Goal: Transaction & Acquisition: Purchase product/service

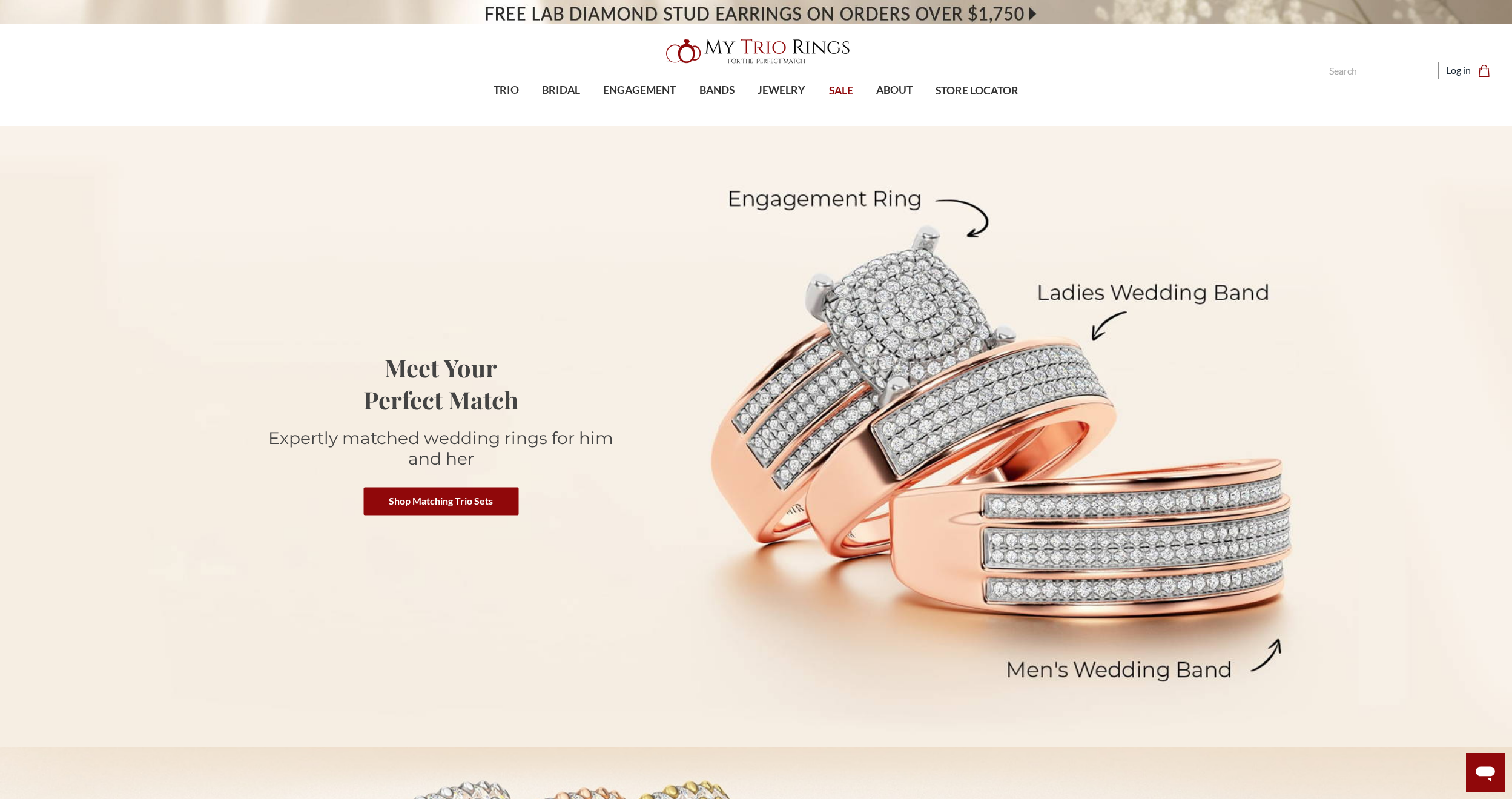
click at [842, 85] on span "SALE" at bounding box center [841, 91] width 24 height 15
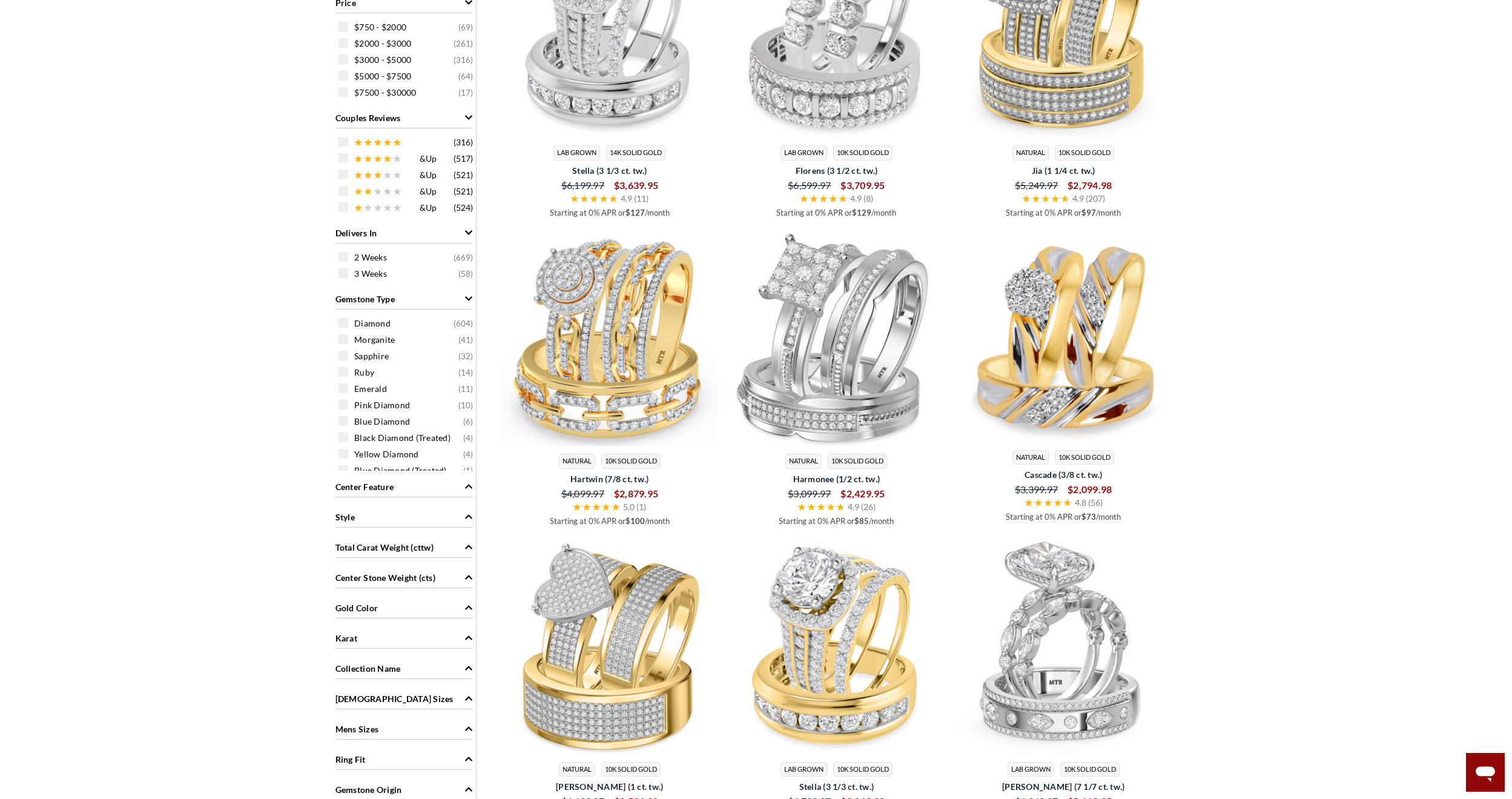
scroll to position [606, 0]
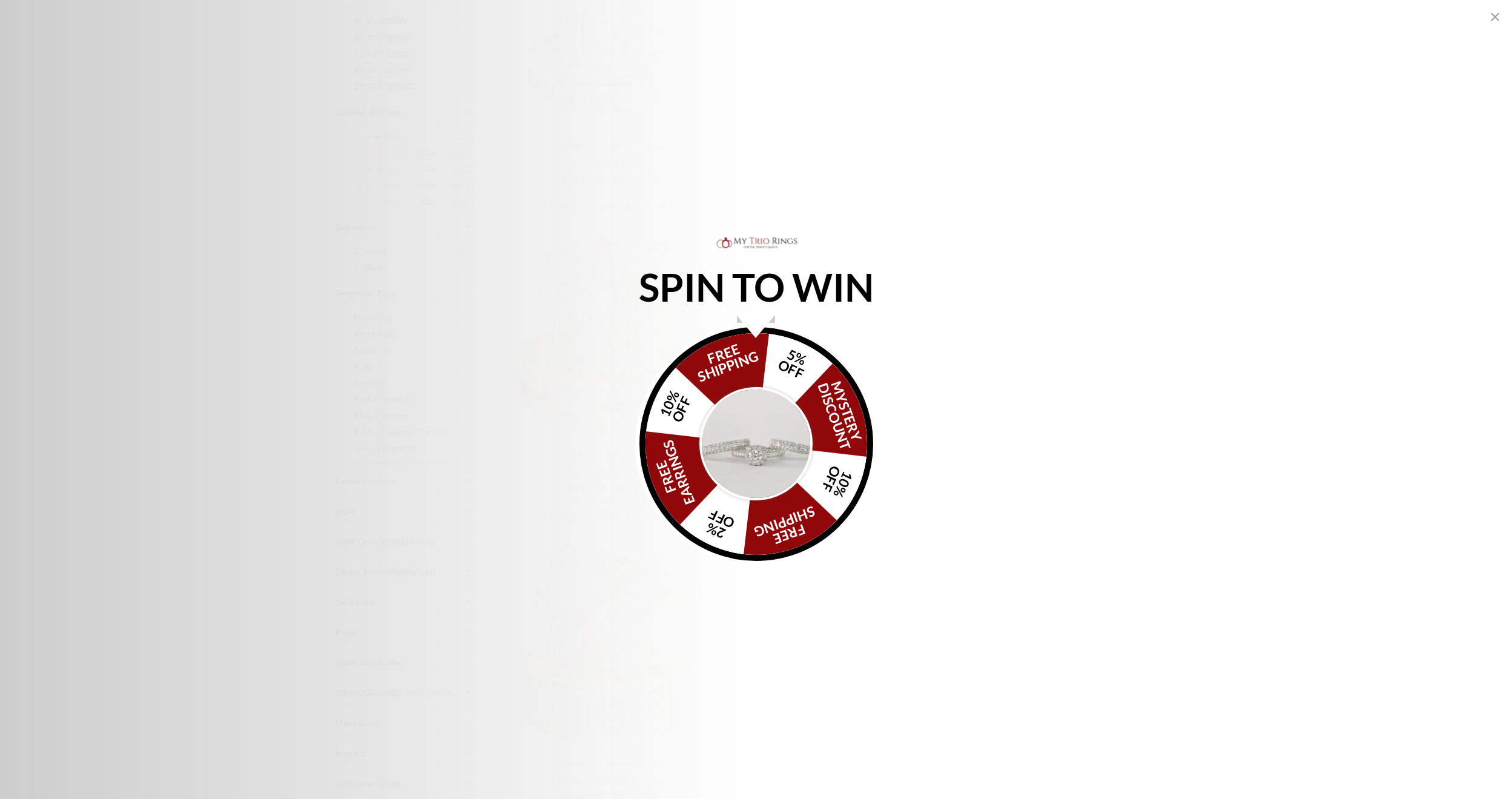
click at [771, 418] on img "Alia popup" at bounding box center [756, 444] width 114 height 114
click at [1303, 536] on div "SPIN TO WIN FREE SHIPPING 5% OFF Mystery Discount 10% OFF FREE SHIPPING 2% OFF …" at bounding box center [756, 399] width 1512 height 331
click at [1501, 16] on icon "Close popup" at bounding box center [1495, 17] width 15 height 15
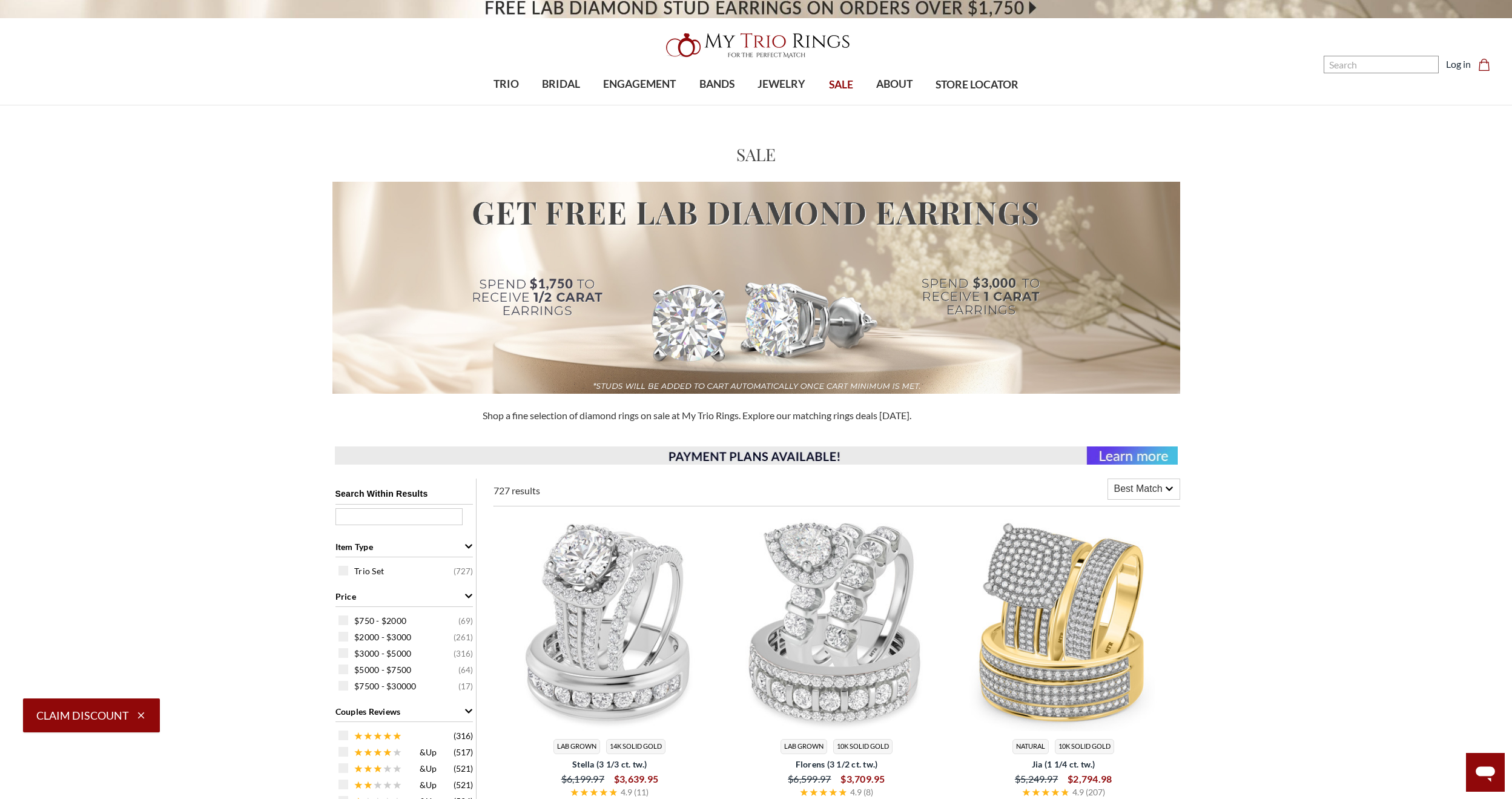
scroll to position [0, 0]
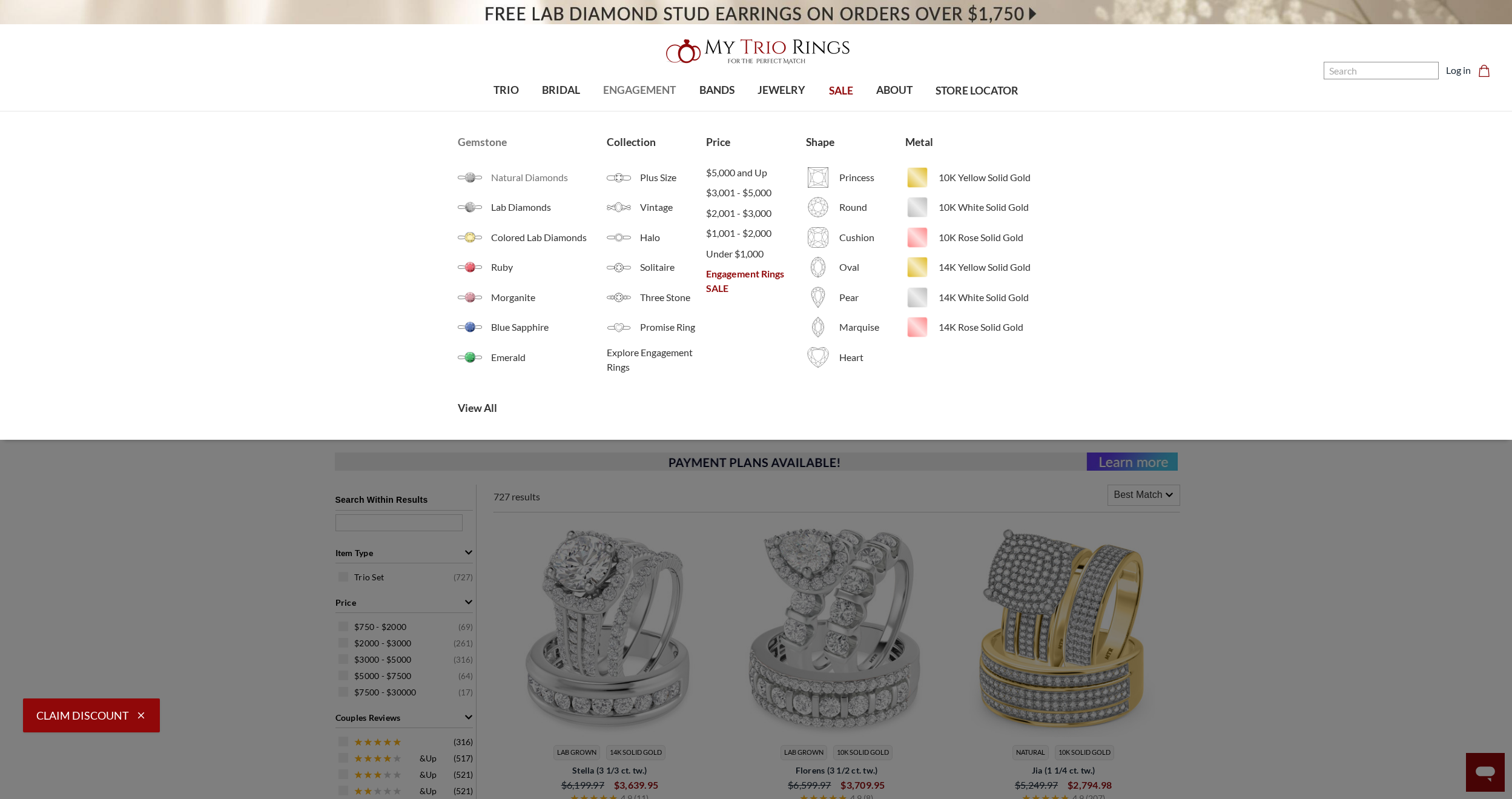
click at [555, 172] on span "Natural Diamonds" at bounding box center [549, 178] width 115 height 15
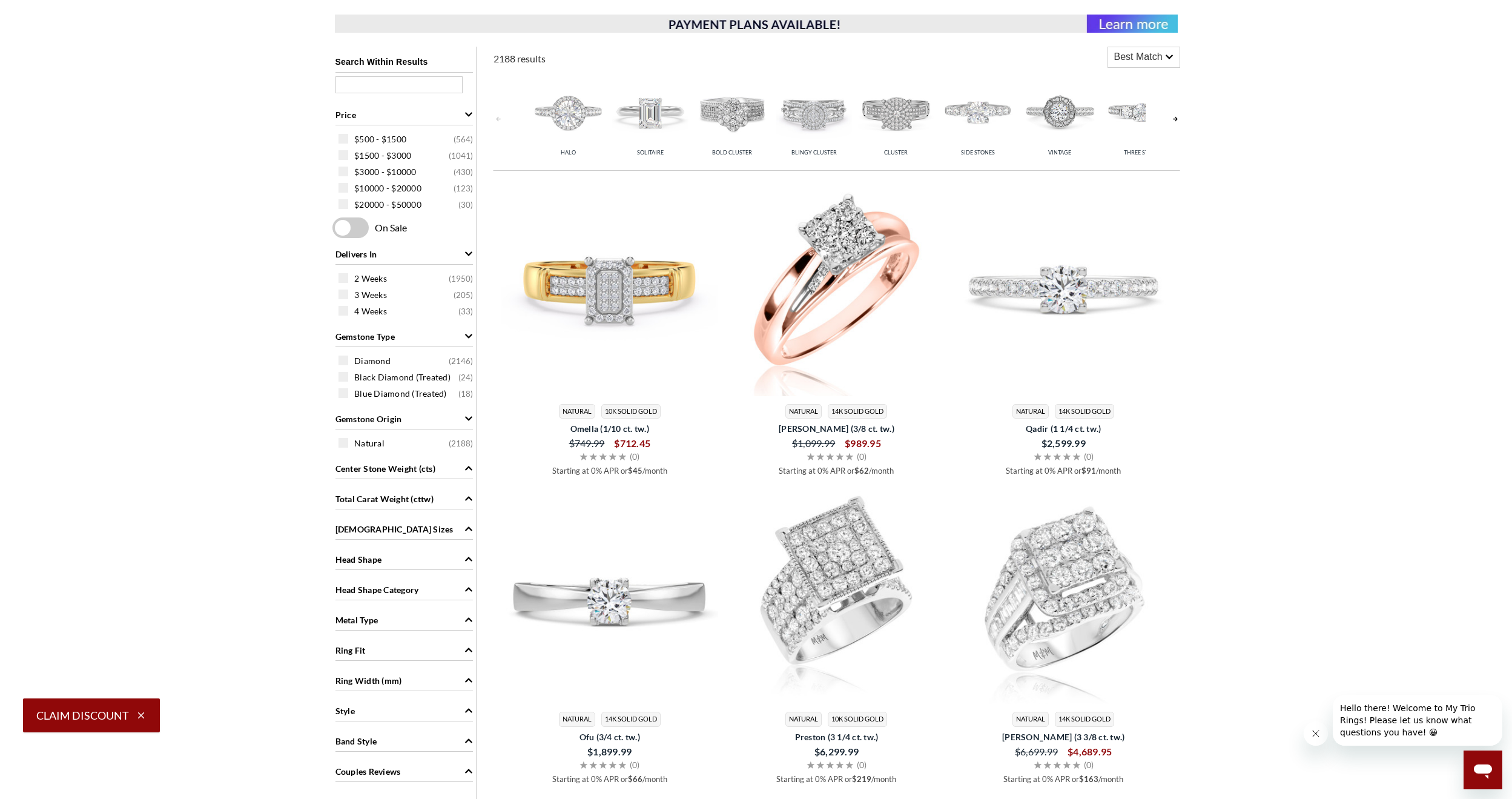
scroll to position [182, 0]
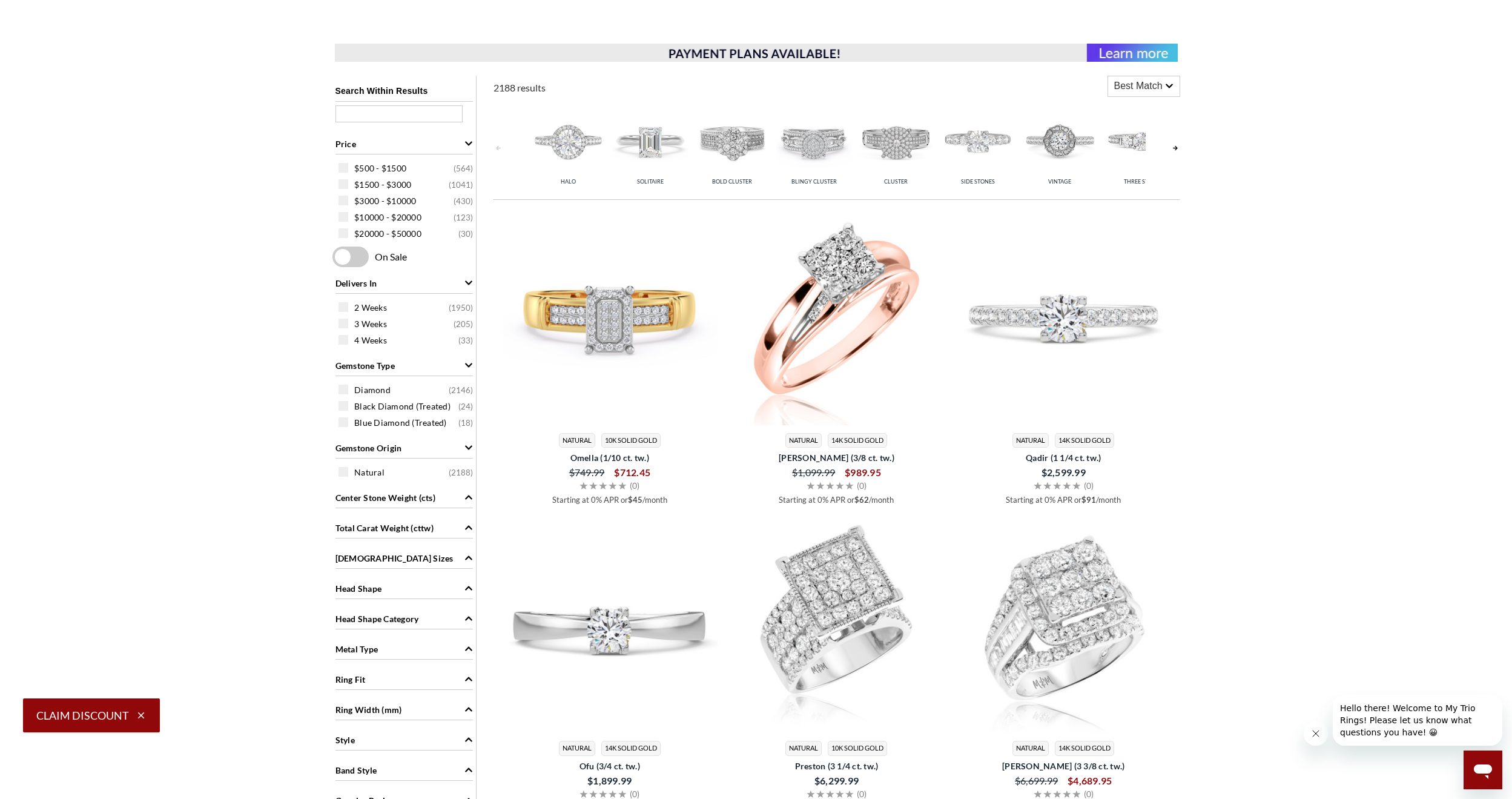
click at [433, 495] on span "Center Stone Weight (cts)" at bounding box center [385, 498] width 100 height 13
click at [433, 524] on span "Total Carat Weight (cttw)" at bounding box center [385, 528] width 98 height 13
click at [413, 593] on div "Head Shape" at bounding box center [404, 588] width 138 height 23
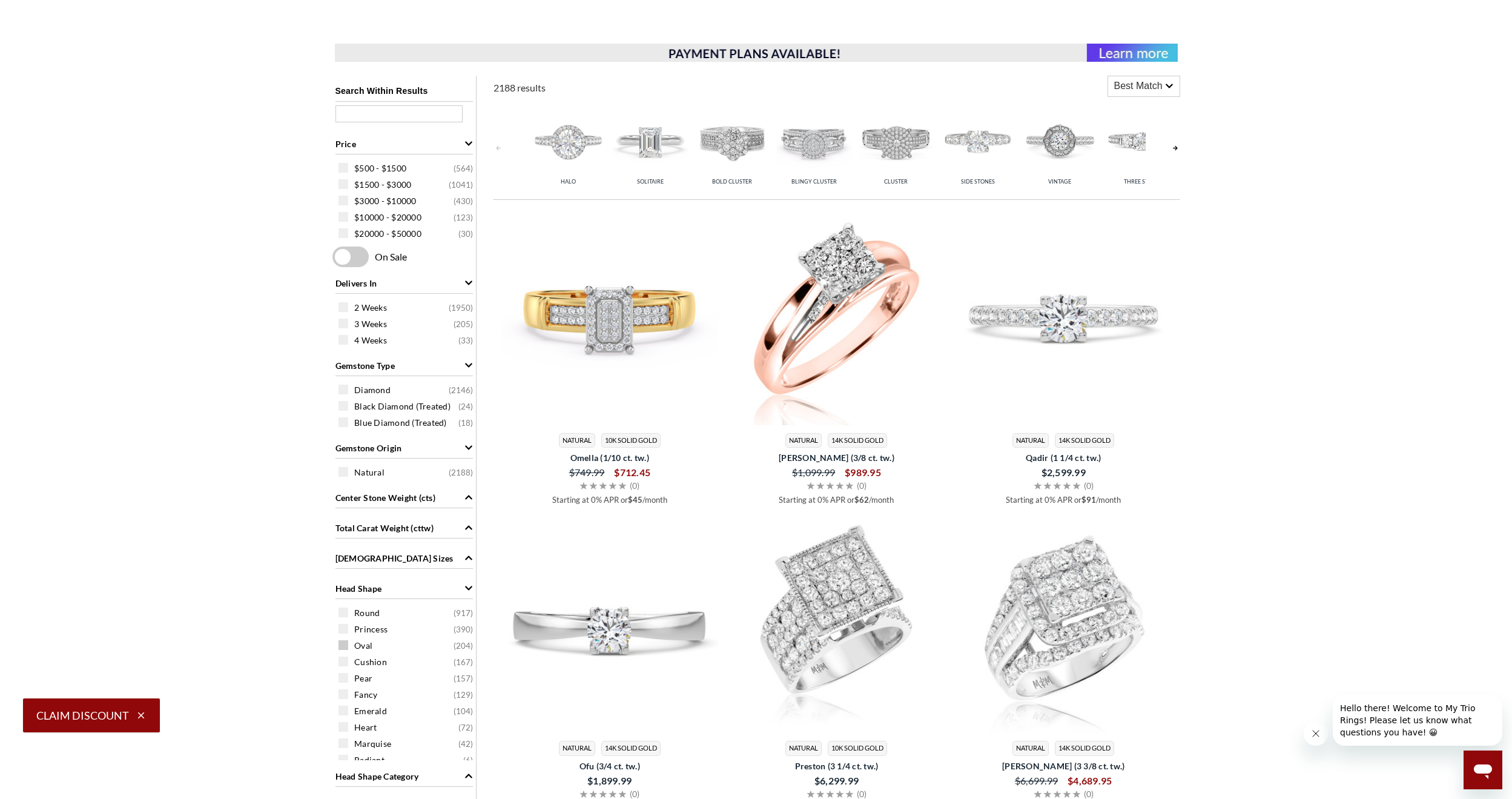
click at [388, 651] on span "Oval ( 204 )" at bounding box center [413, 646] width 119 height 12
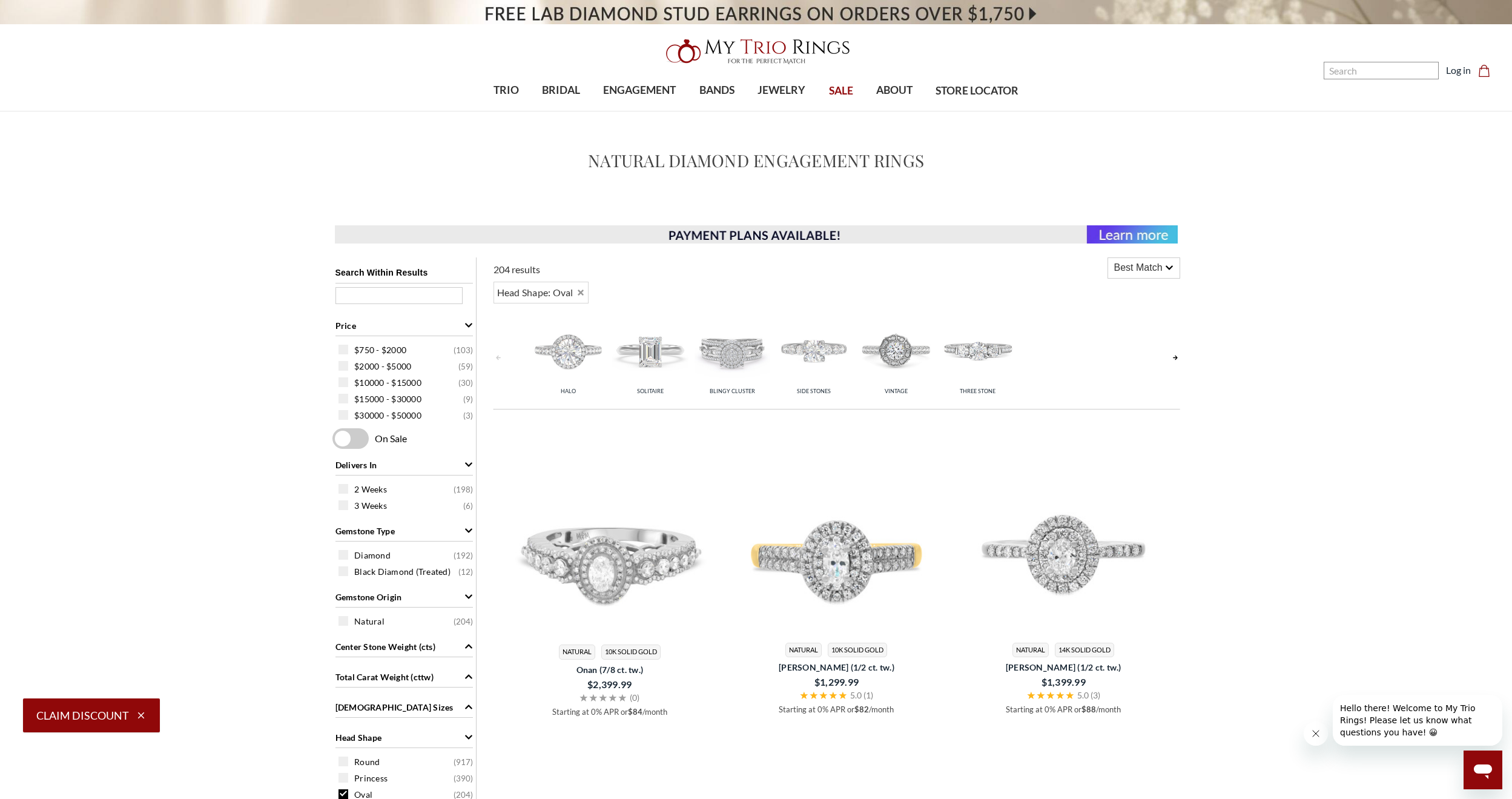
click at [966, 352] on img at bounding box center [977, 350] width 76 height 76
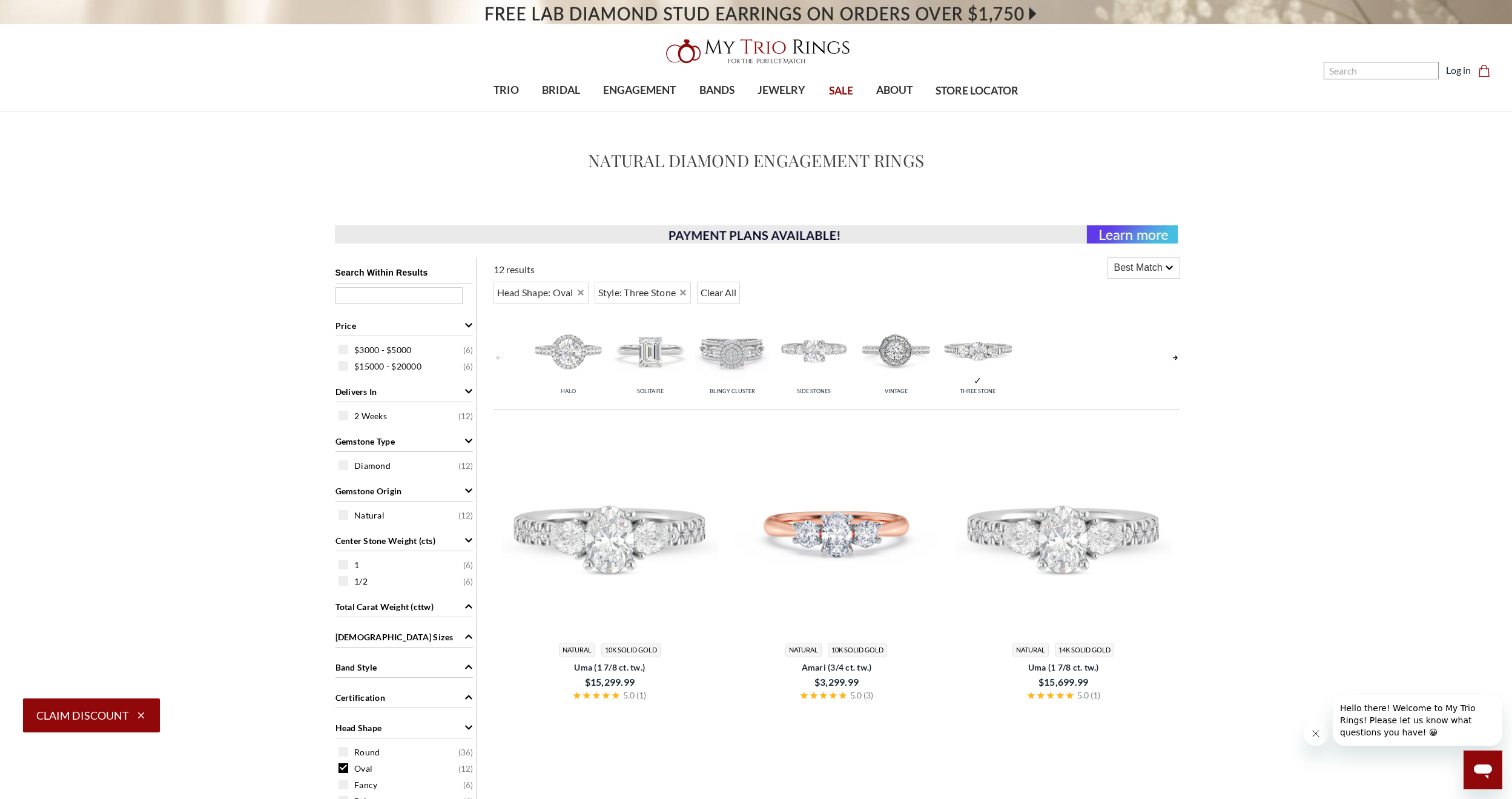
click at [897, 356] on img at bounding box center [896, 350] width 76 height 76
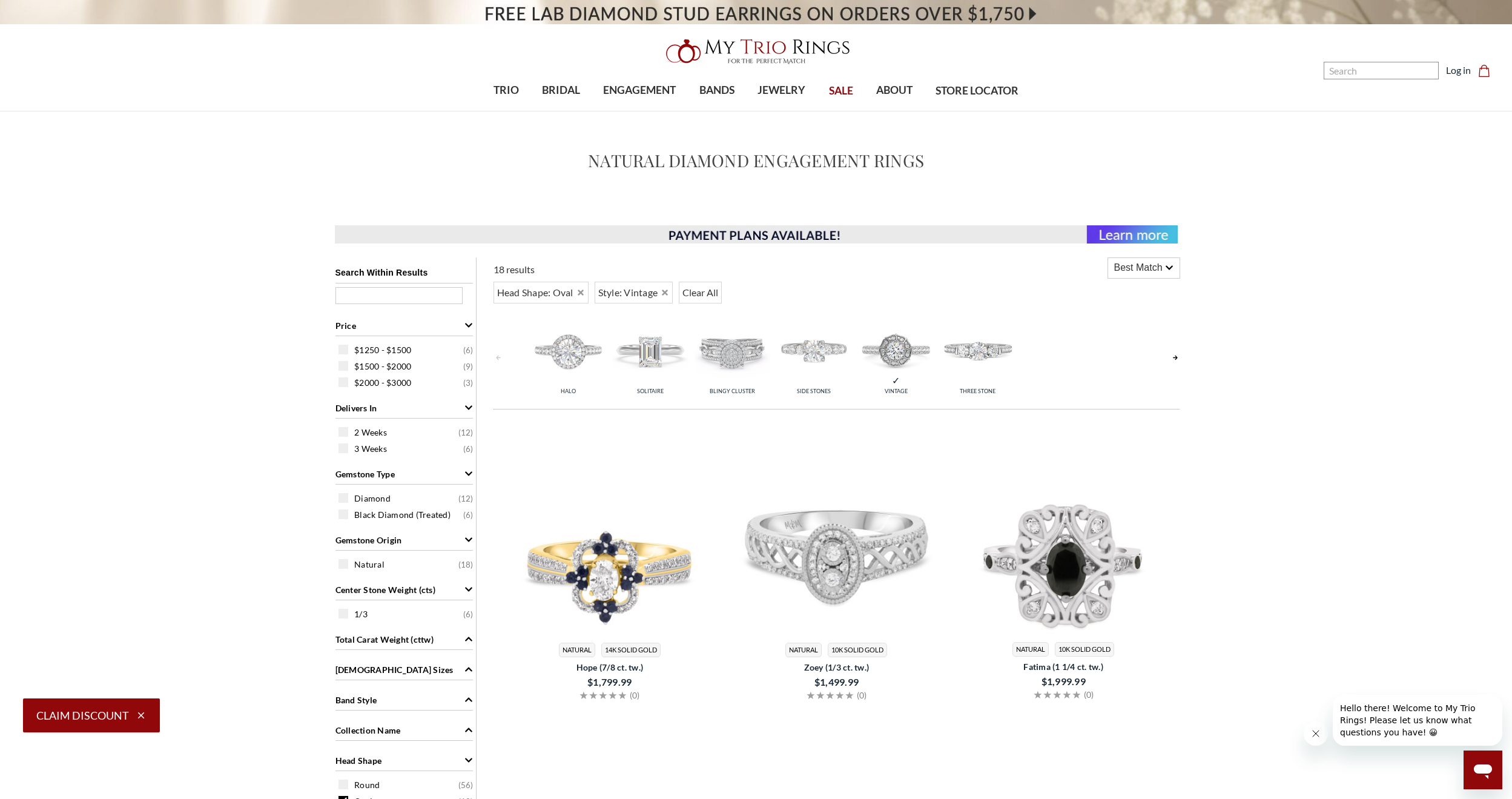
click at [976, 348] on img at bounding box center [977, 350] width 76 height 76
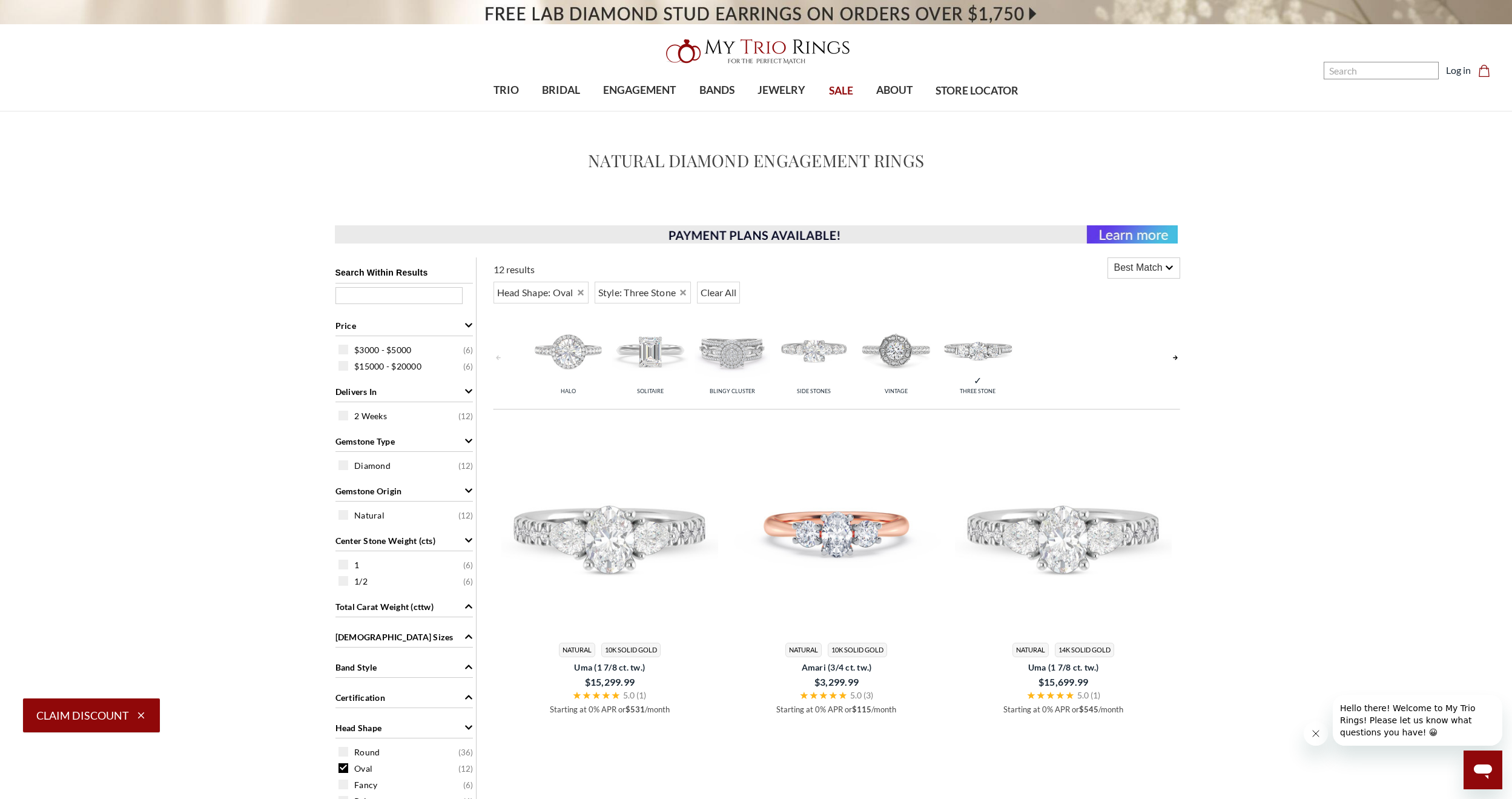
click at [801, 354] on img at bounding box center [814, 350] width 76 height 76
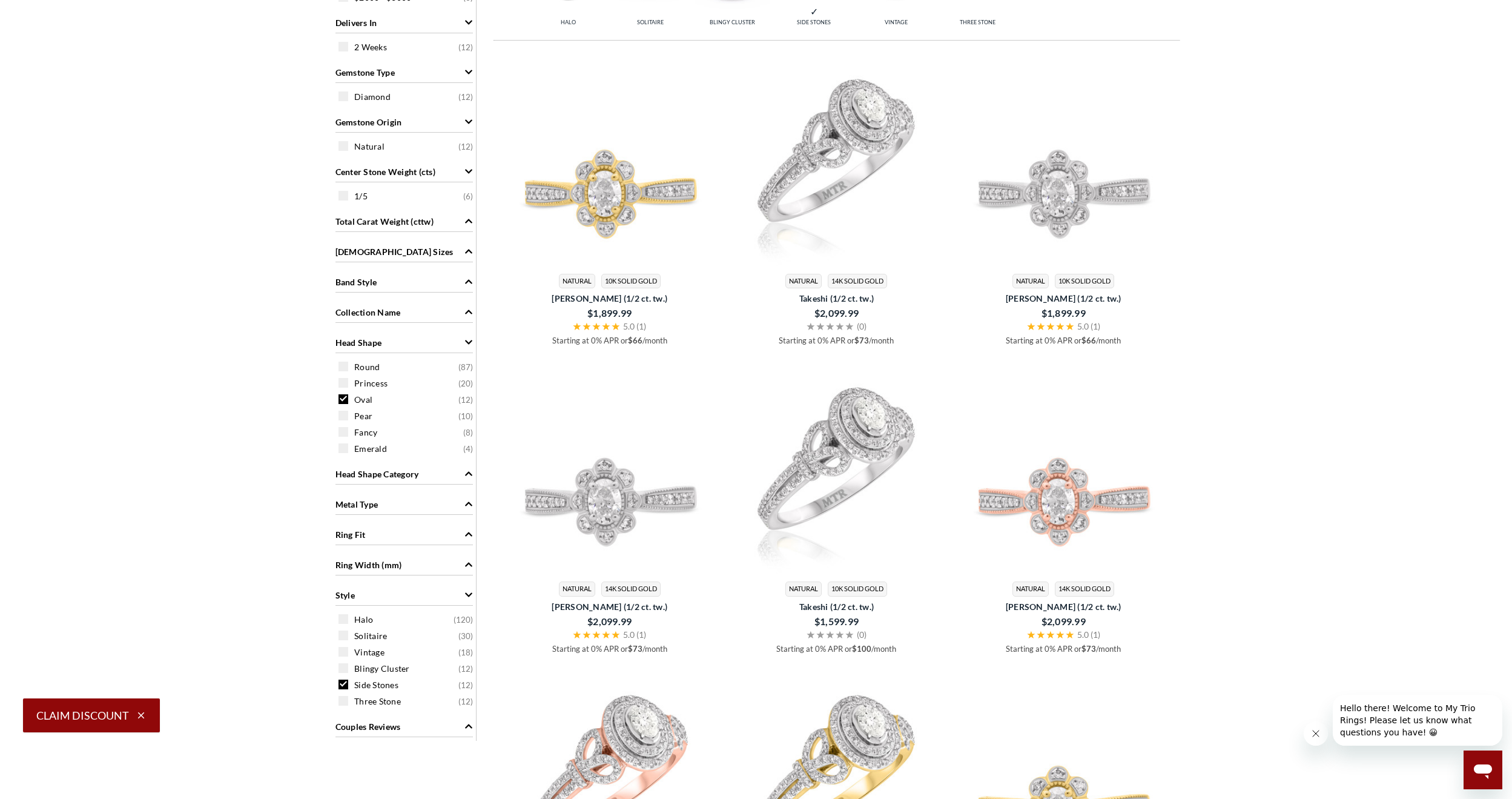
scroll to position [363, 0]
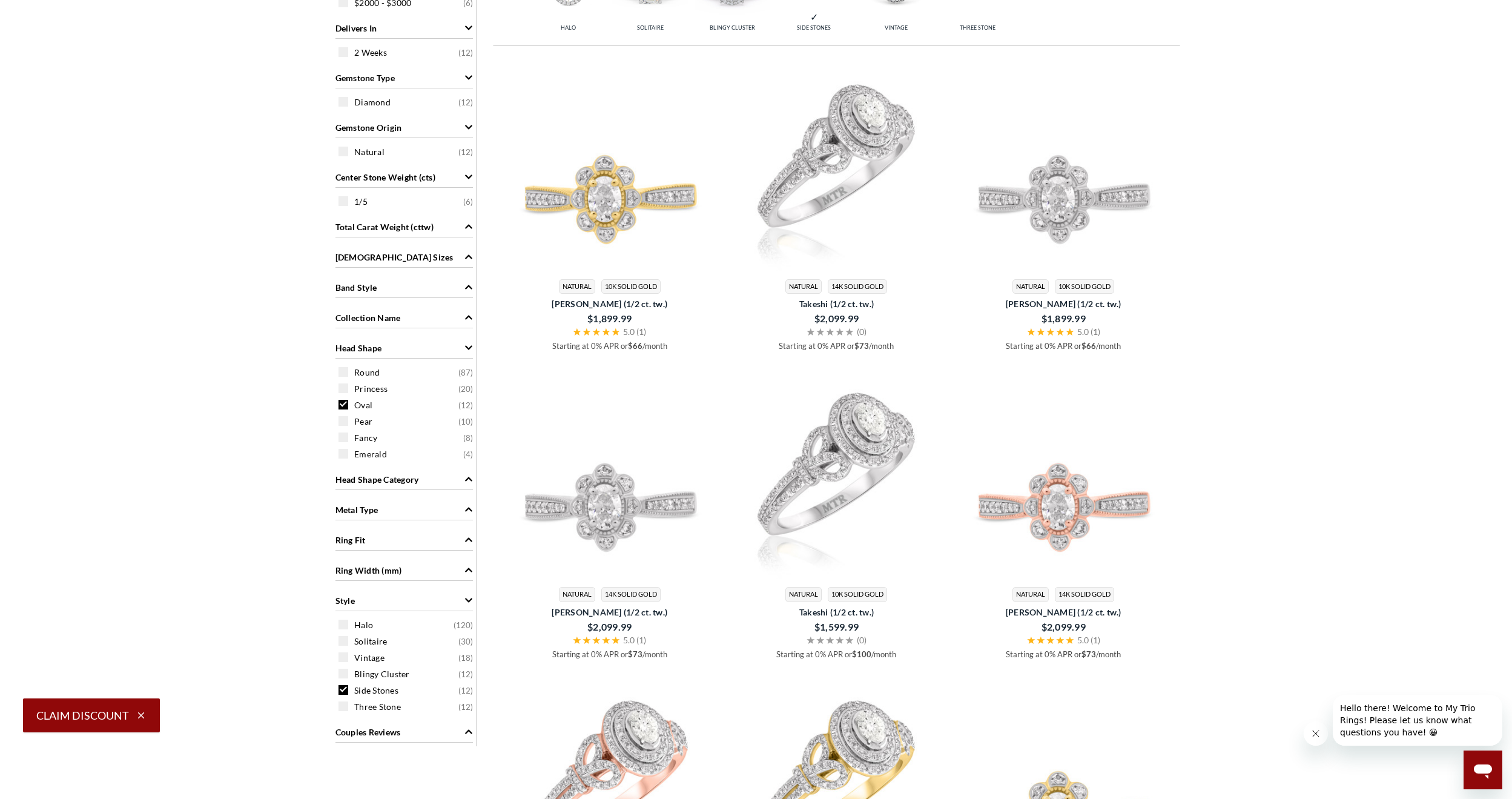
click at [846, 617] on span "Takeshi (1/2 ct. tw.)" at bounding box center [837, 612] width 216 height 13
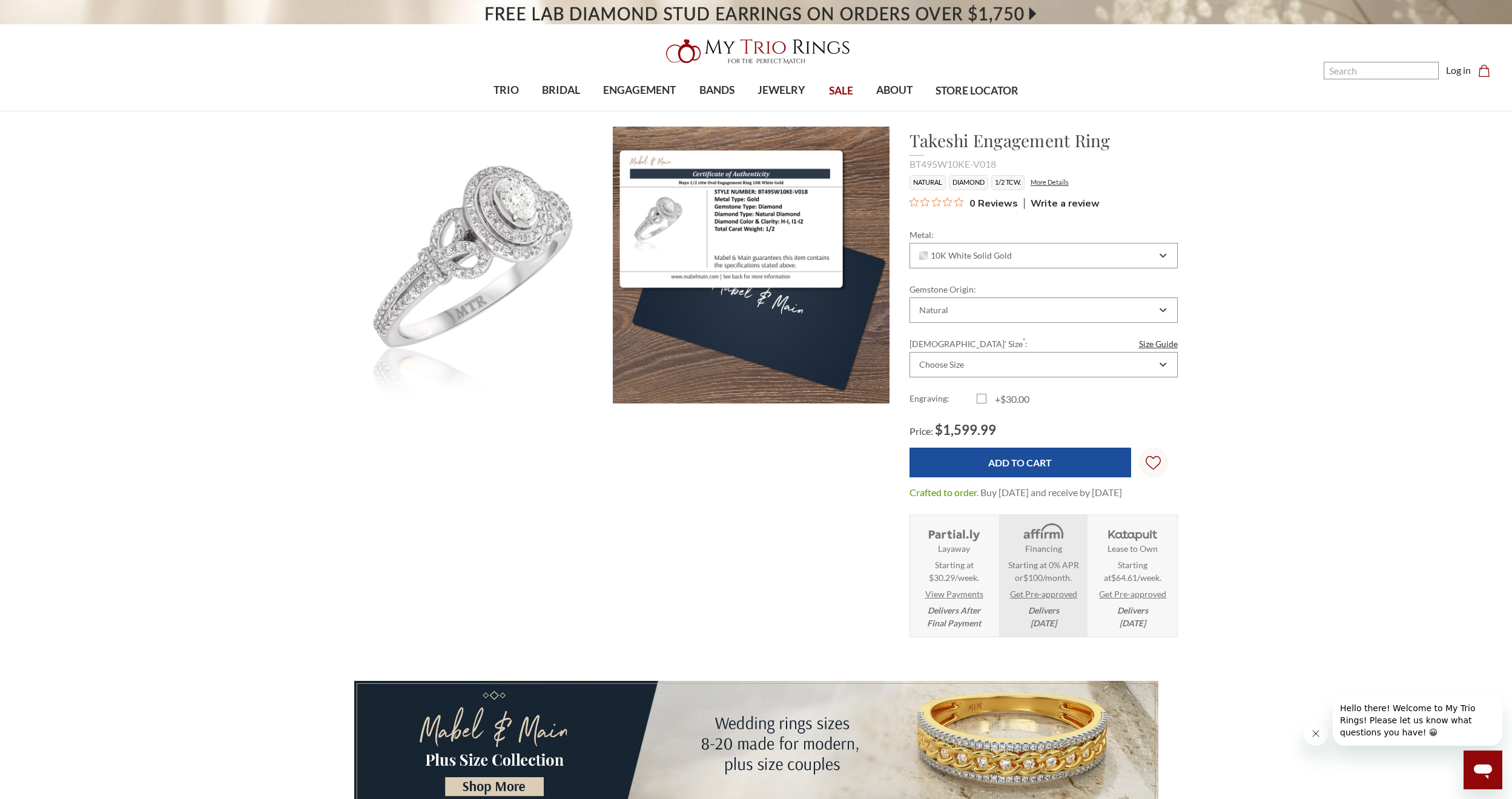
drag, startPoint x: 1055, startPoint y: 520, endPoint x: 1238, endPoint y: 473, distance: 188.9
click at [1127, 261] on div "10K White Solid Gold" at bounding box center [1044, 256] width 268 height 26
click at [1156, 304] on div "10K Yellow Solid Gold" at bounding box center [1044, 299] width 252 height 17
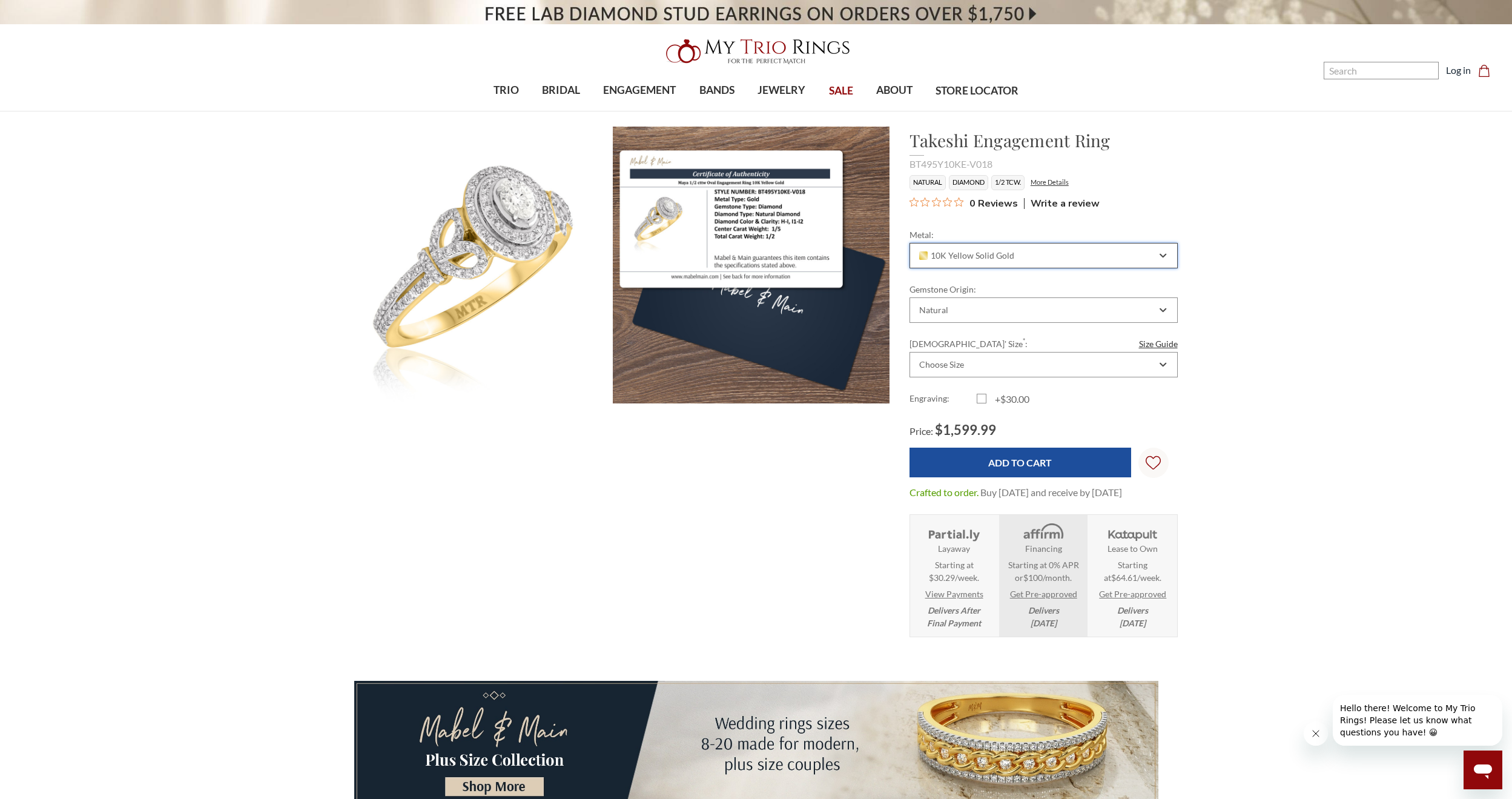
drag, startPoint x: 1142, startPoint y: 268, endPoint x: 1140, endPoint y: 262, distance: 6.3
click at [1141, 266] on div "10K Yellow Solid Gold" at bounding box center [1044, 256] width 268 height 26
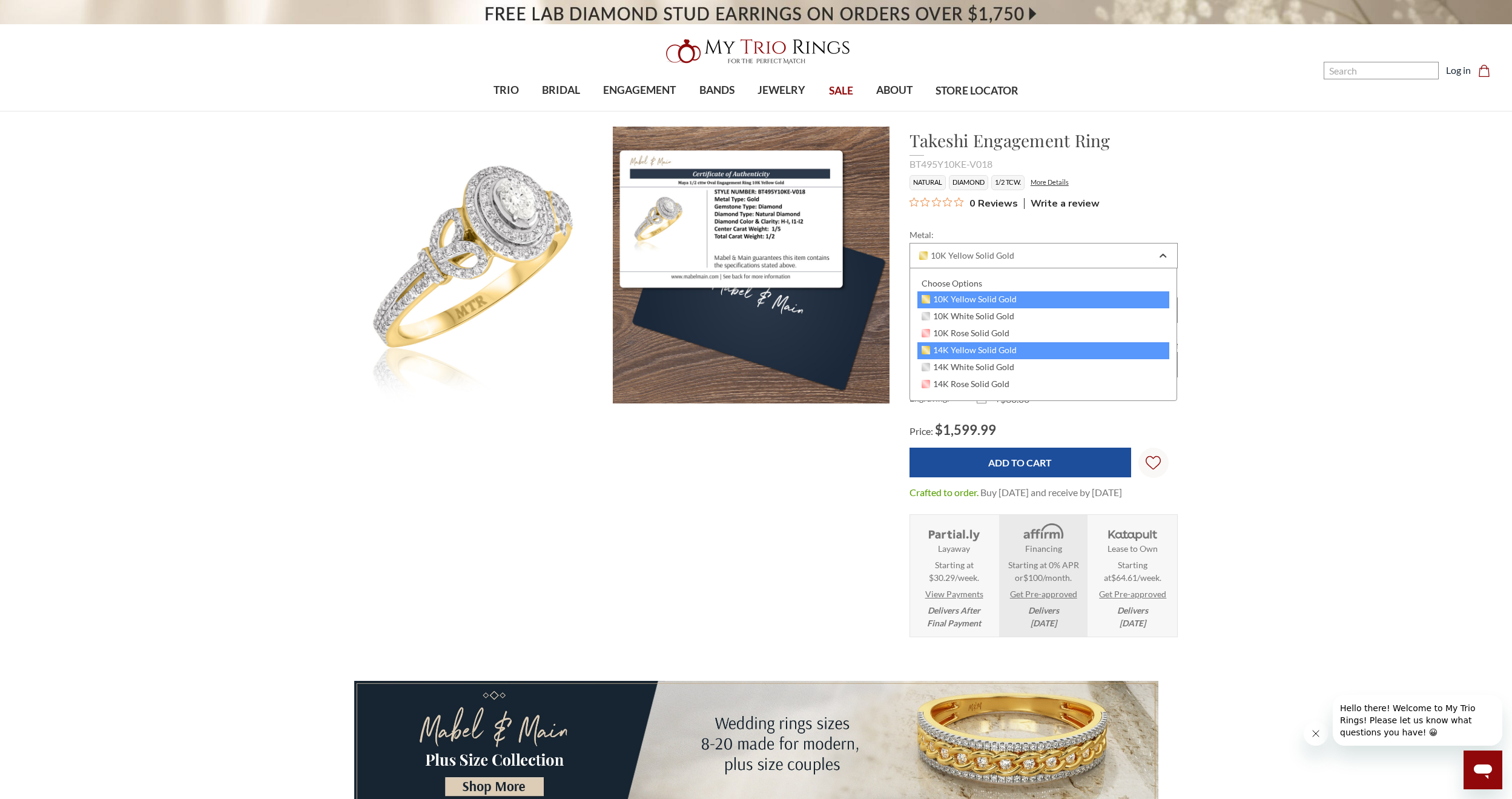
click at [1117, 350] on div "14K Yellow Solid Gold" at bounding box center [1044, 350] width 252 height 17
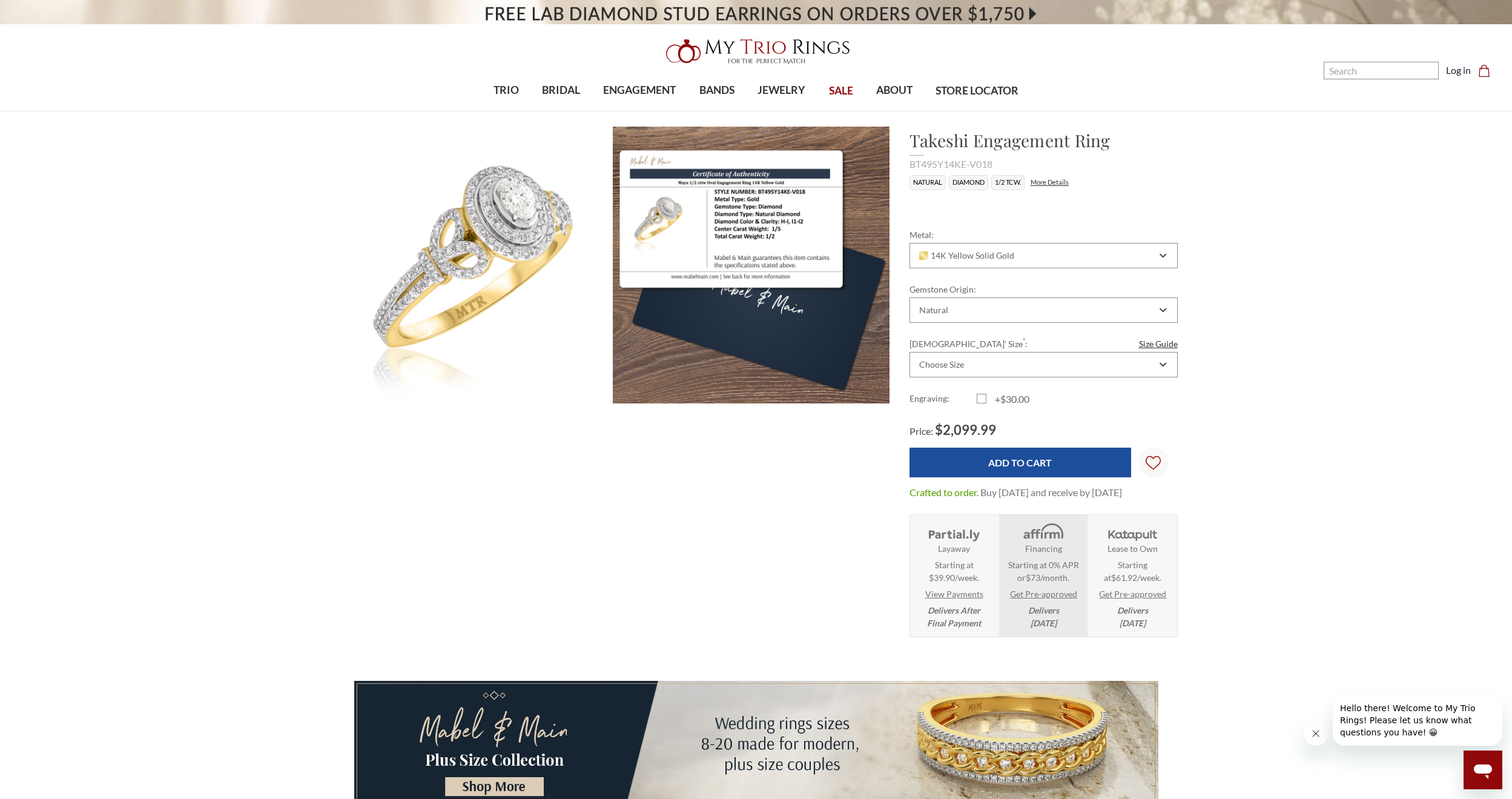
click at [1120, 273] on div "Metal: Choose Options 10K Yellow Solid Gold 10K White Solid Gold 10K Rose Solid…" at bounding box center [1044, 324] width 268 height 193
drag, startPoint x: 1119, startPoint y: 257, endPoint x: 1117, endPoint y: 263, distance: 6.3
click at [1117, 263] on div "14K Yellow Solid Gold" at bounding box center [1044, 256] width 268 height 26
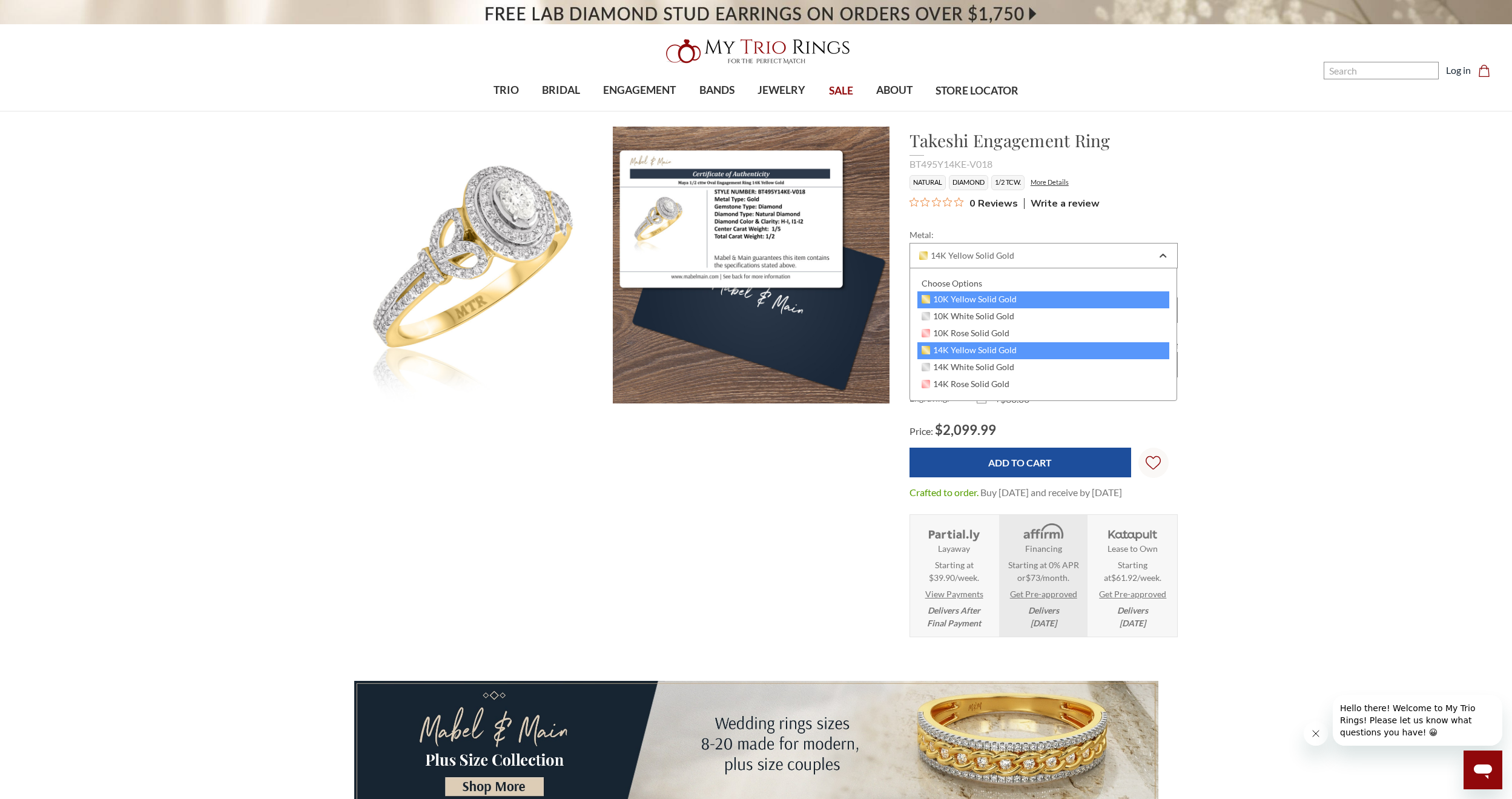
click at [1019, 297] on div "10K Yellow Solid Gold" at bounding box center [1044, 299] width 252 height 17
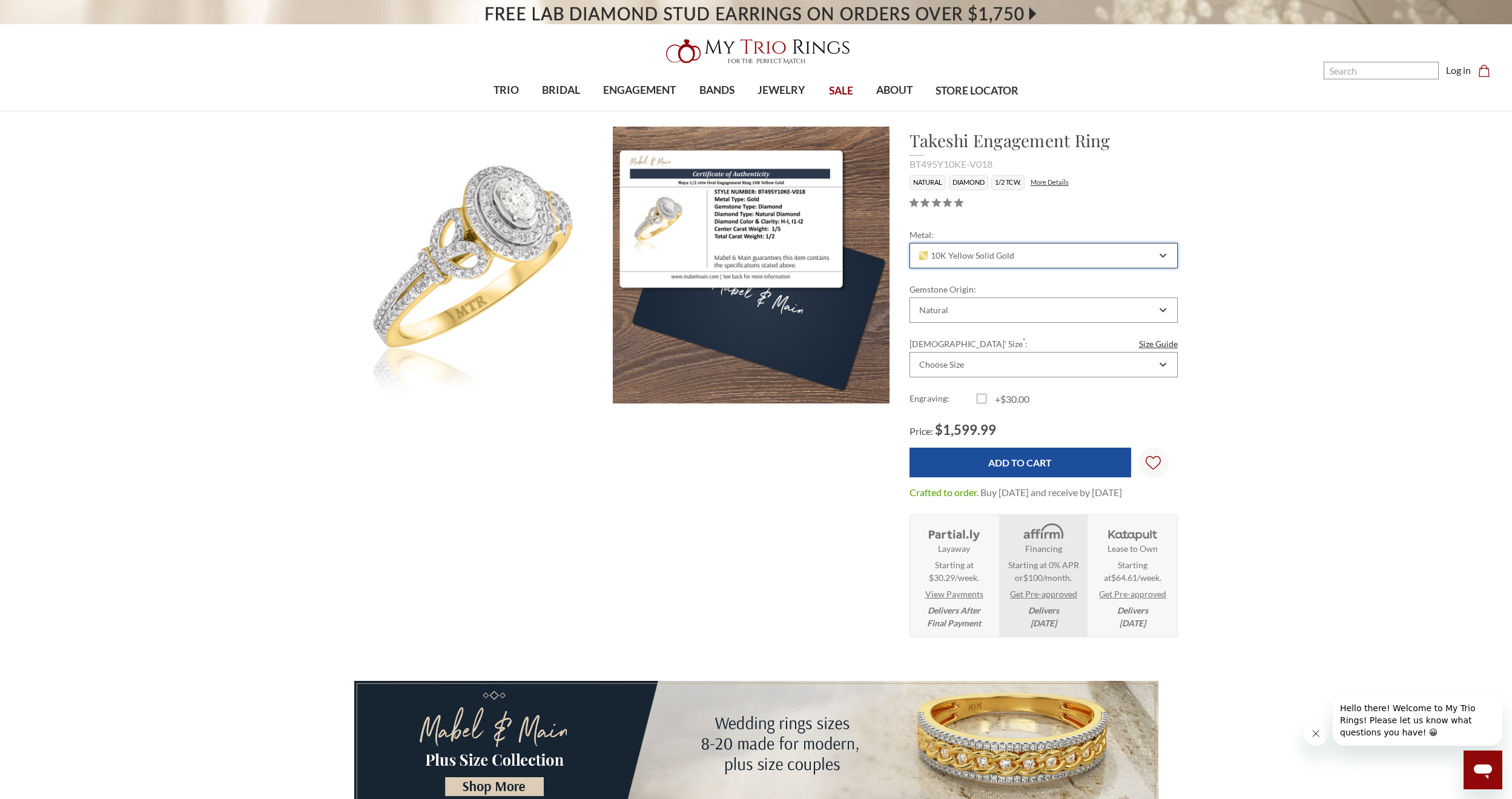
click at [1117, 259] on div "10K Yellow Solid Gold" at bounding box center [1037, 256] width 239 height 9
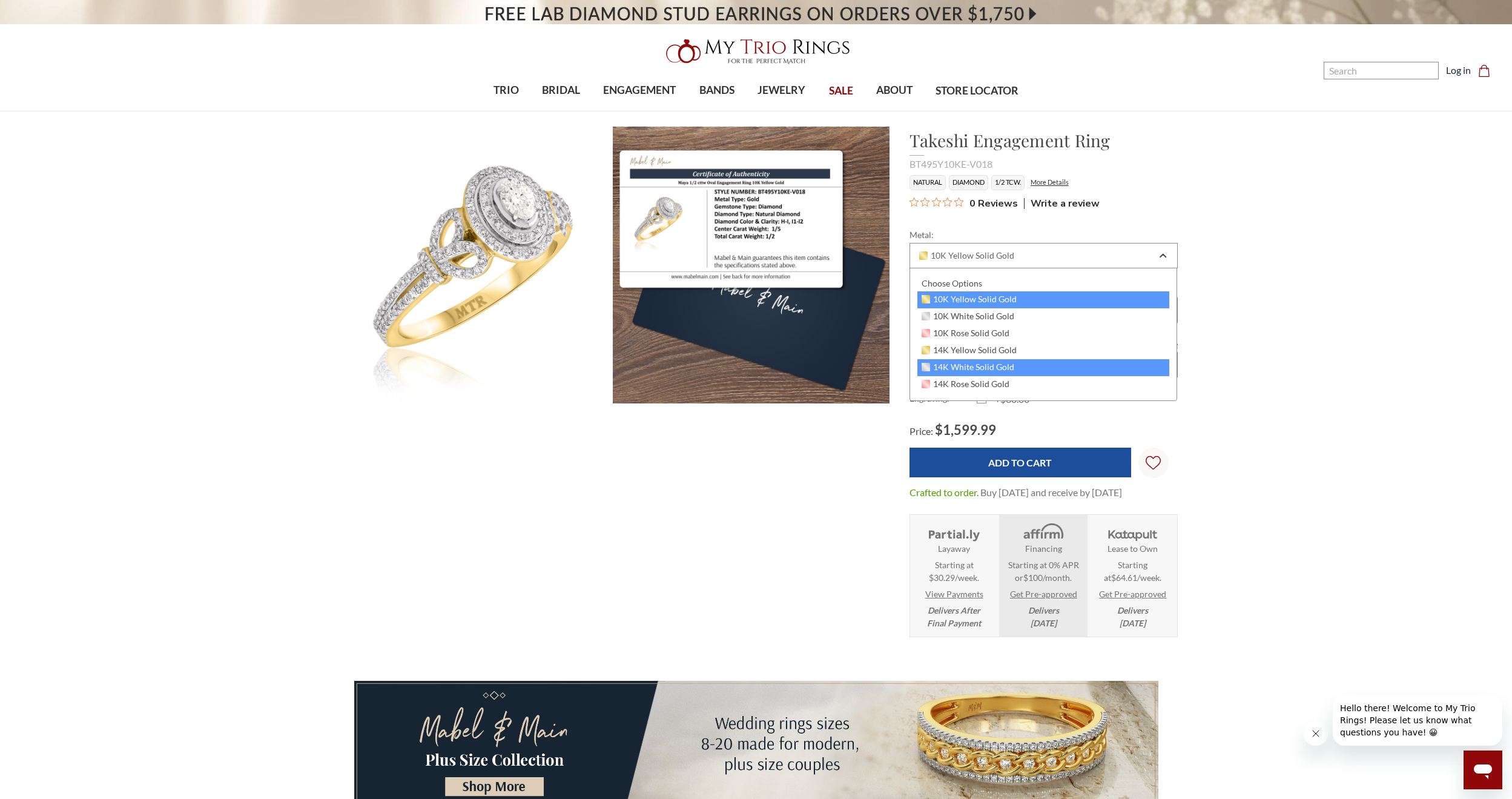
click at [1134, 367] on div "14K White Solid Gold" at bounding box center [1044, 367] width 252 height 17
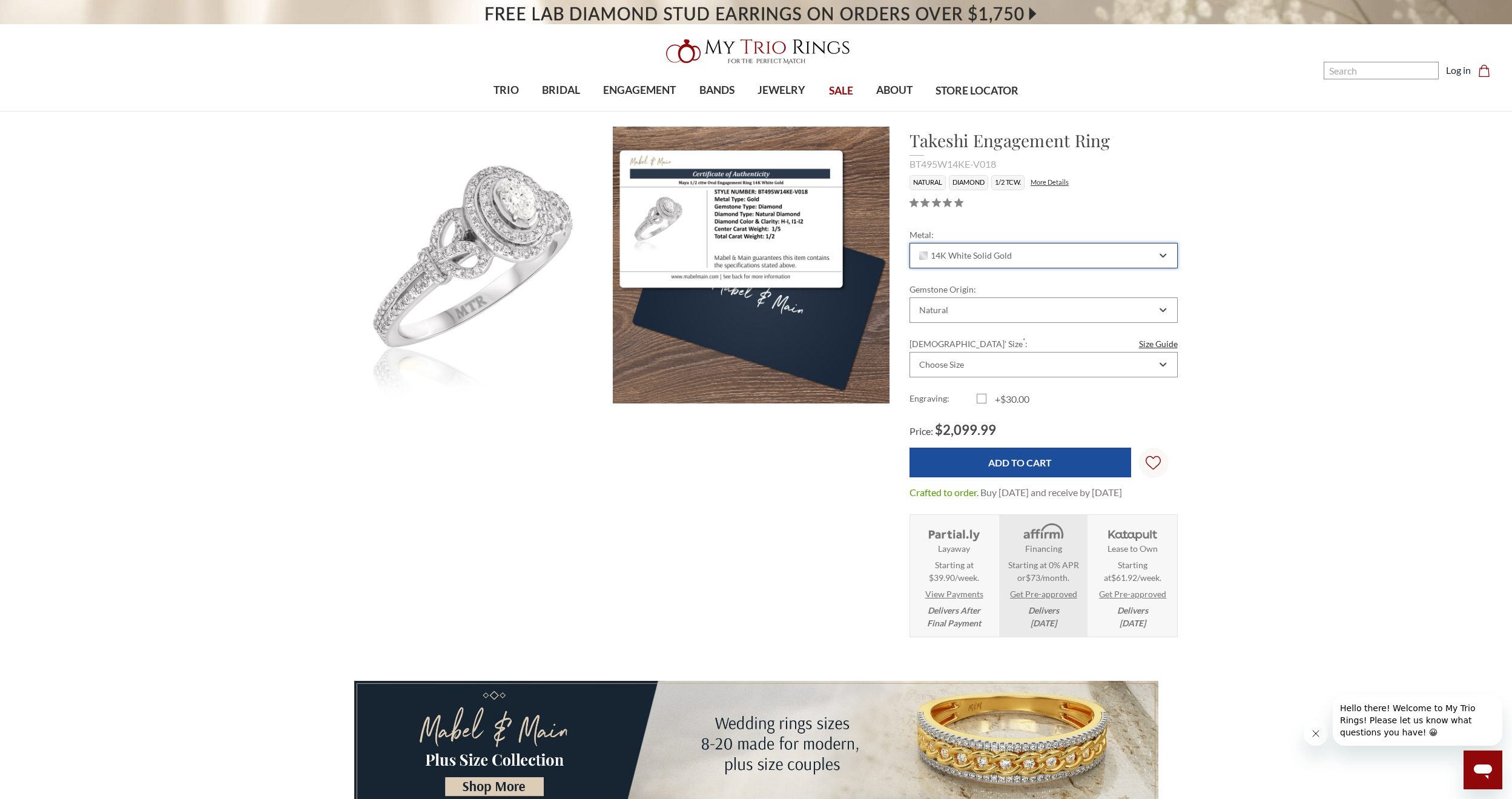
click at [1142, 261] on div "14K White Solid Gold" at bounding box center [1044, 256] width 268 height 26
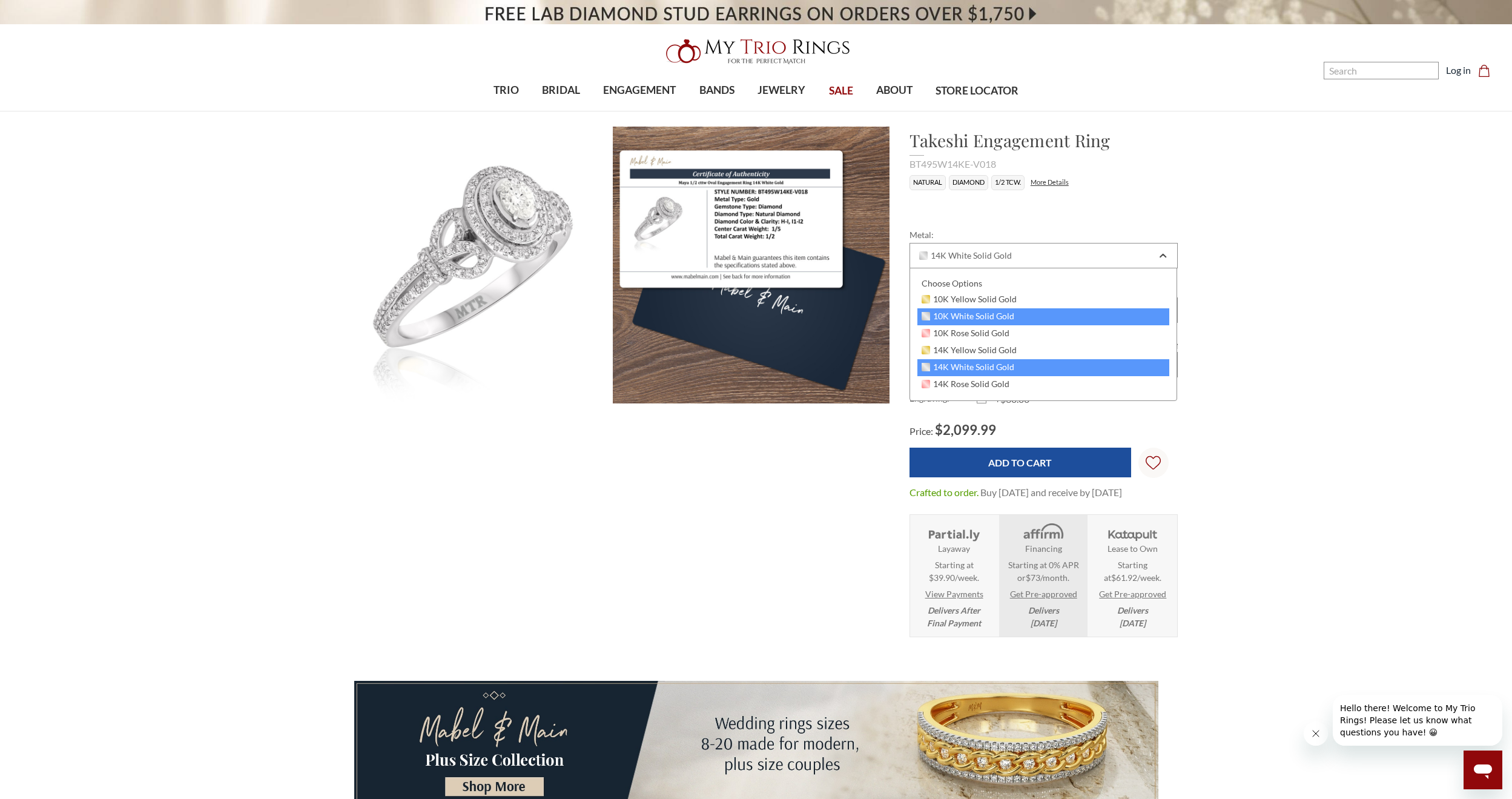
click at [1083, 319] on div "10K White Solid Gold" at bounding box center [1044, 316] width 252 height 17
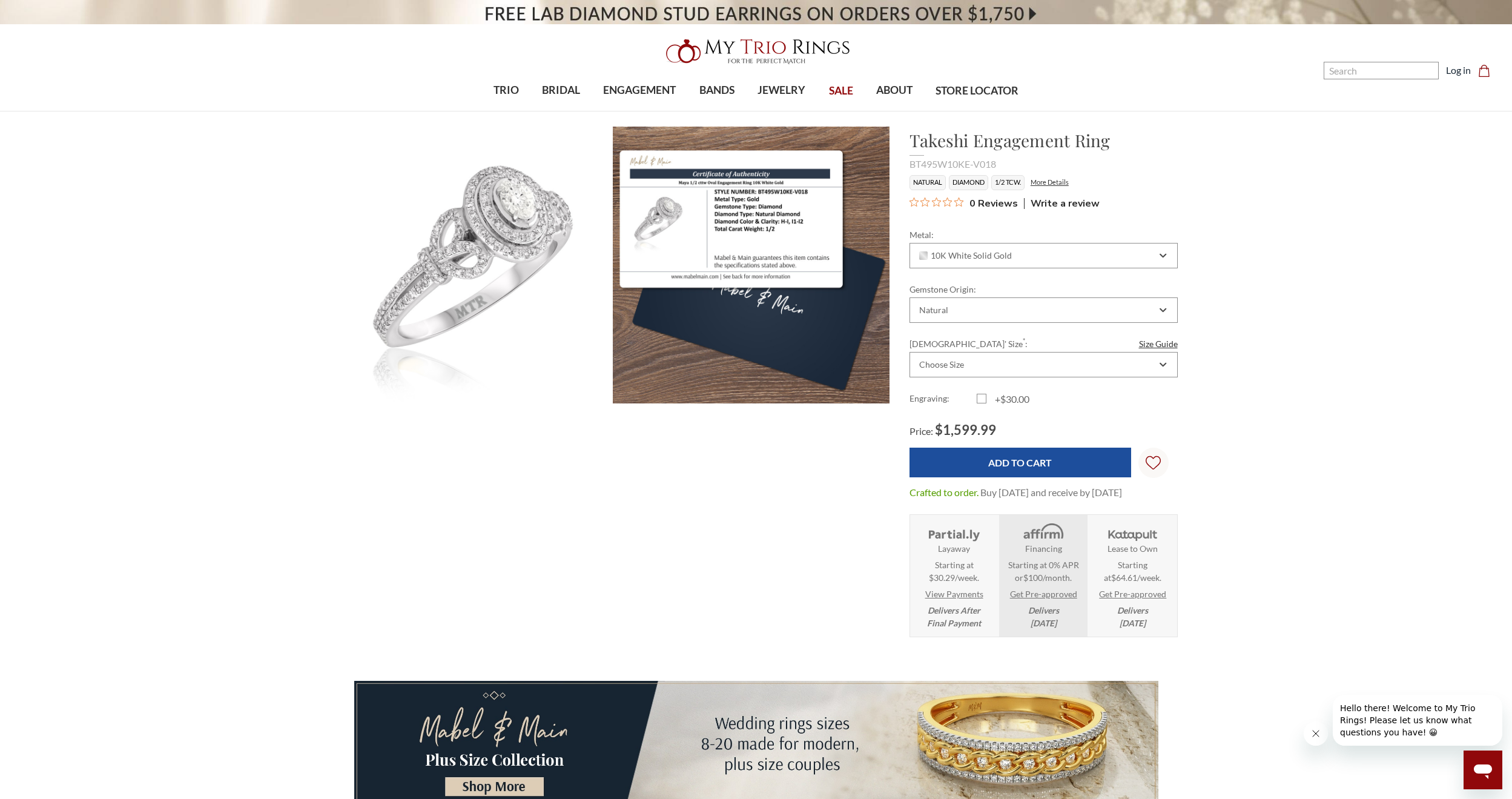
click at [1105, 295] on label "Gemstone Origin:" at bounding box center [1044, 289] width 268 height 13
click at [0, 0] on select "Choose Options Natural Lab Grown" at bounding box center [0, 0] width 0 height 0
click at [1099, 300] on div "Natural" at bounding box center [1044, 310] width 268 height 26
click at [1034, 371] on div "Lab Grown" at bounding box center [1044, 369] width 252 height 15
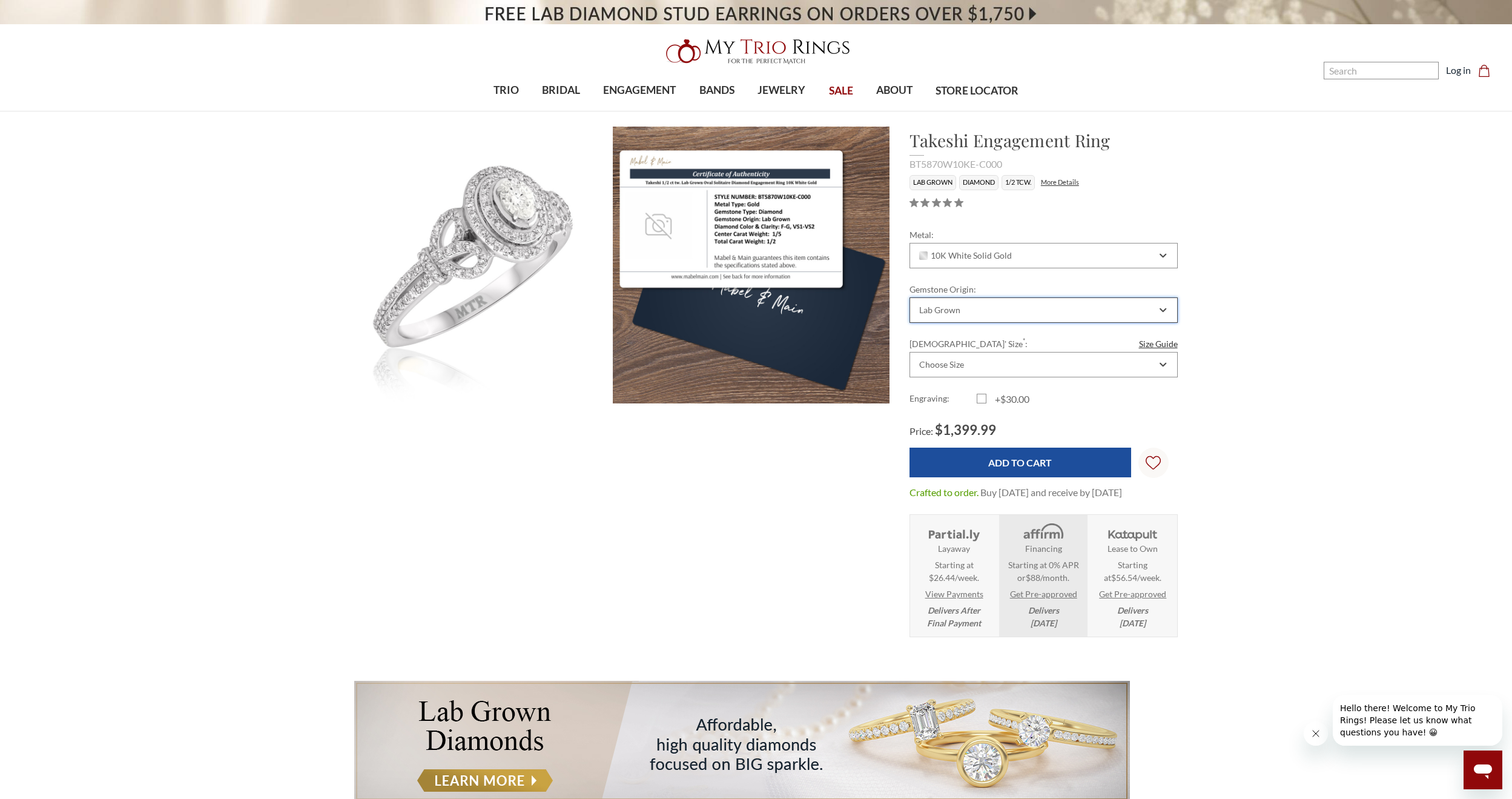
click at [1051, 311] on div "Lab Grown" at bounding box center [1037, 310] width 239 height 9
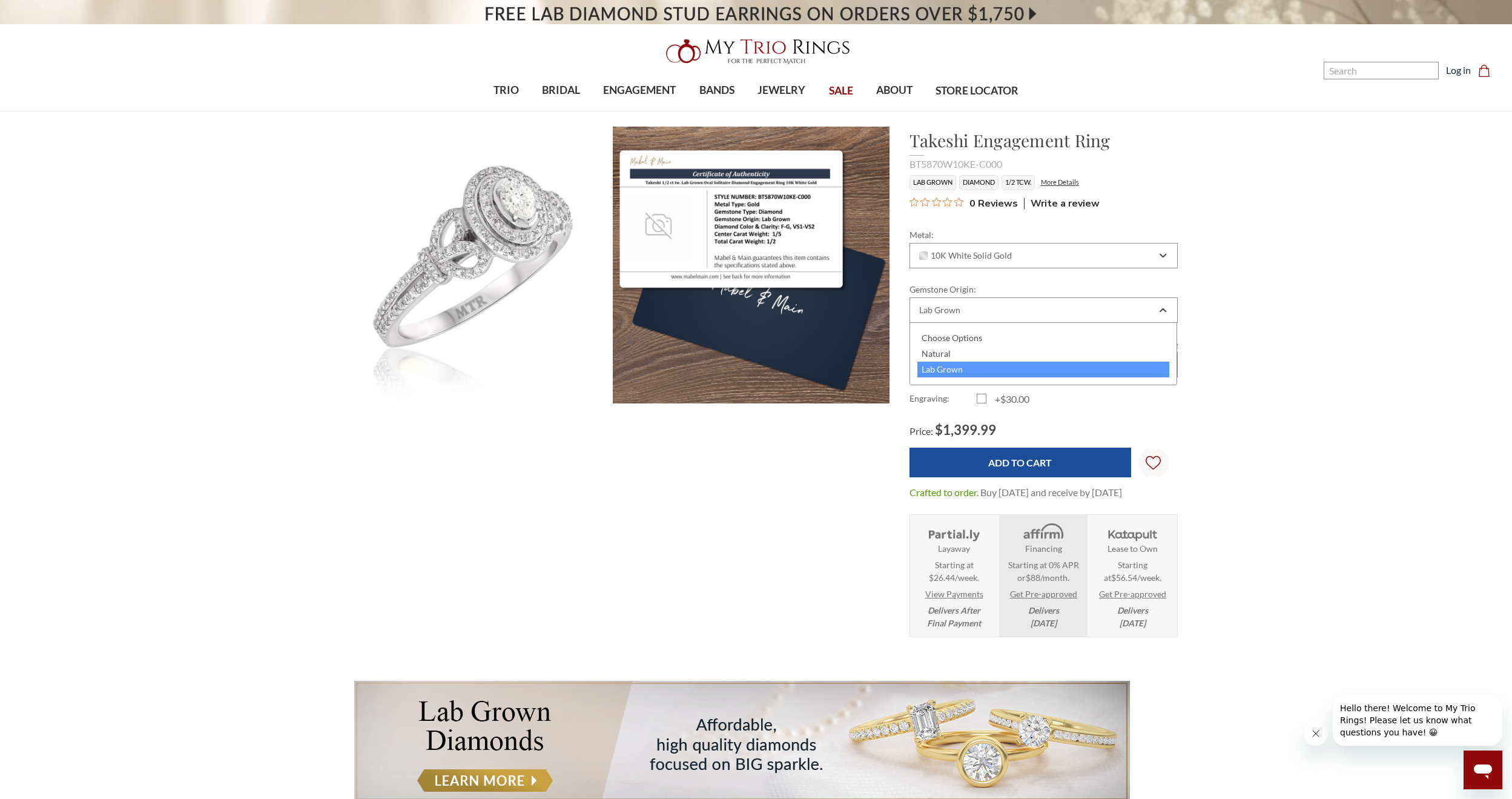
click at [1126, 358] on div "Choose Size" at bounding box center [1044, 365] width 268 height 26
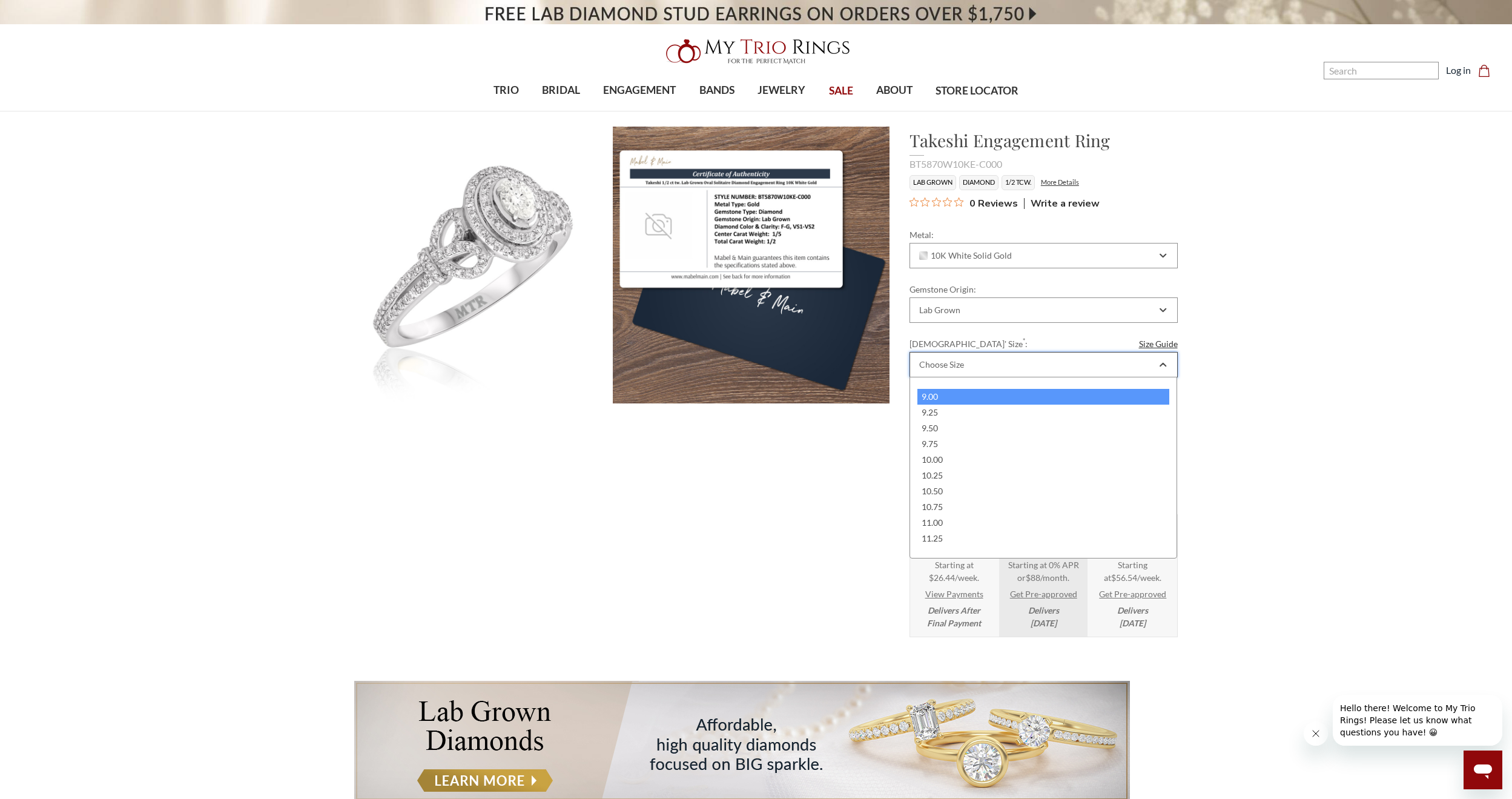
scroll to position [242, 0]
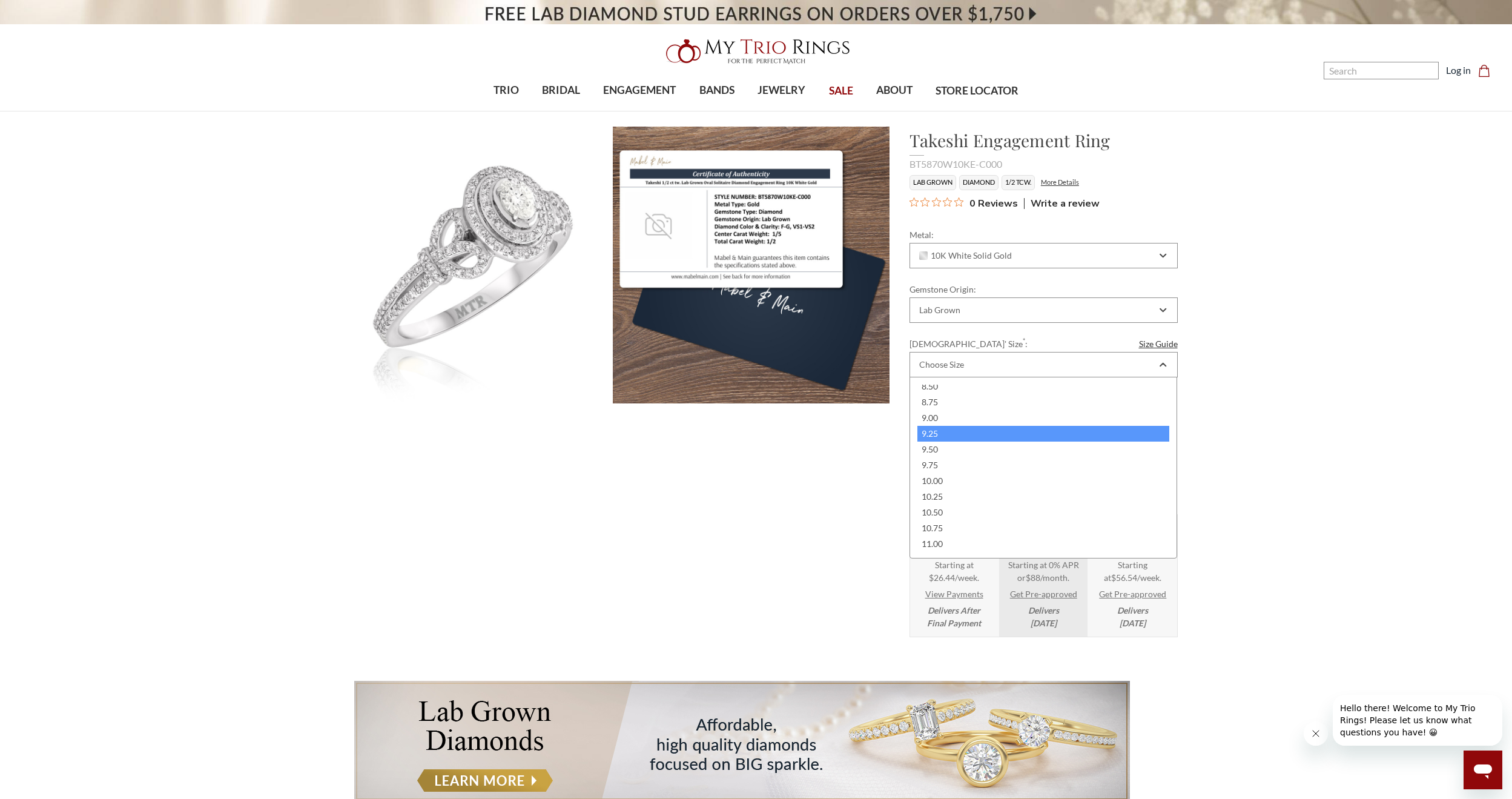
click at [1024, 428] on div "9.25" at bounding box center [1044, 433] width 252 height 15
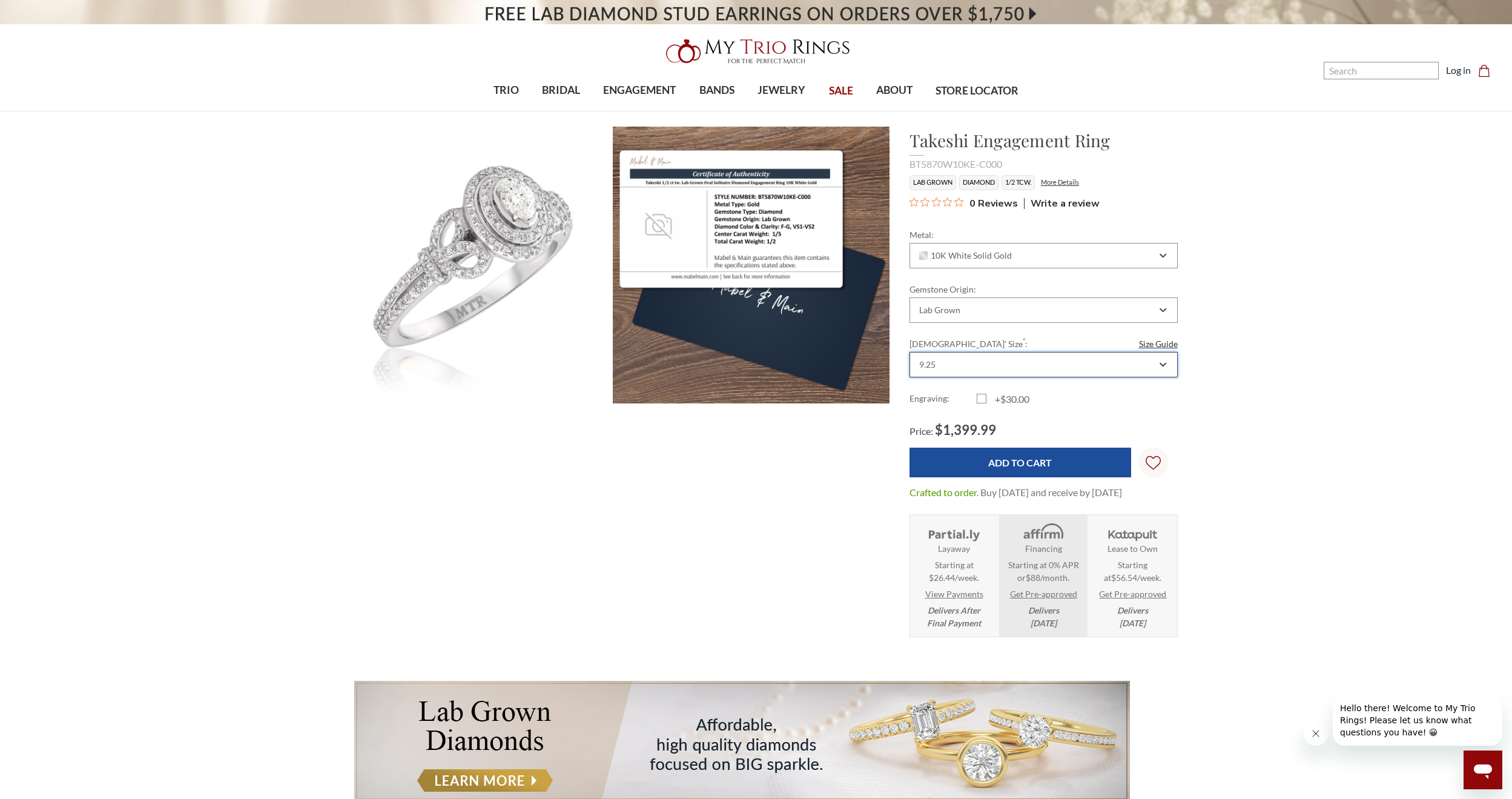
scroll to position [0, 0]
click at [988, 399] on label "+$30.00" at bounding box center [1010, 399] width 67 height 15
click at [982, 401] on input "+$30.00" at bounding box center [982, 401] width 1 height 1
checkbox input "true"
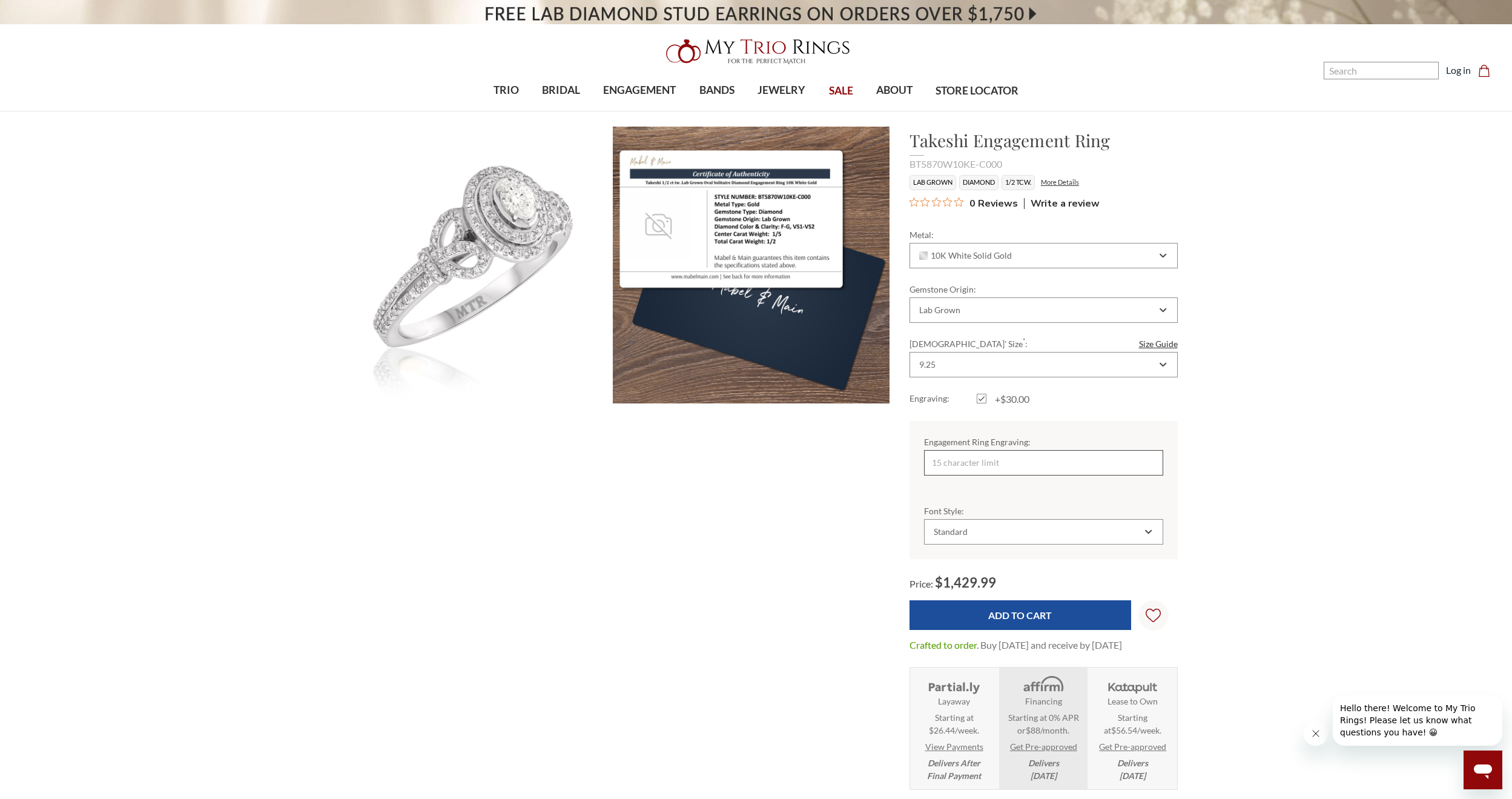
click at [1017, 455] on input "Engagement Ring Engraving:" at bounding box center [1044, 463] width 239 height 26
type input "F"
drag, startPoint x: 1093, startPoint y: 531, endPoint x: 1087, endPoint y: 534, distance: 6.7
click at [1087, 534] on div "Standard" at bounding box center [1037, 532] width 210 height 9
click at [979, 403] on label "+$30.00" at bounding box center [1010, 399] width 67 height 15
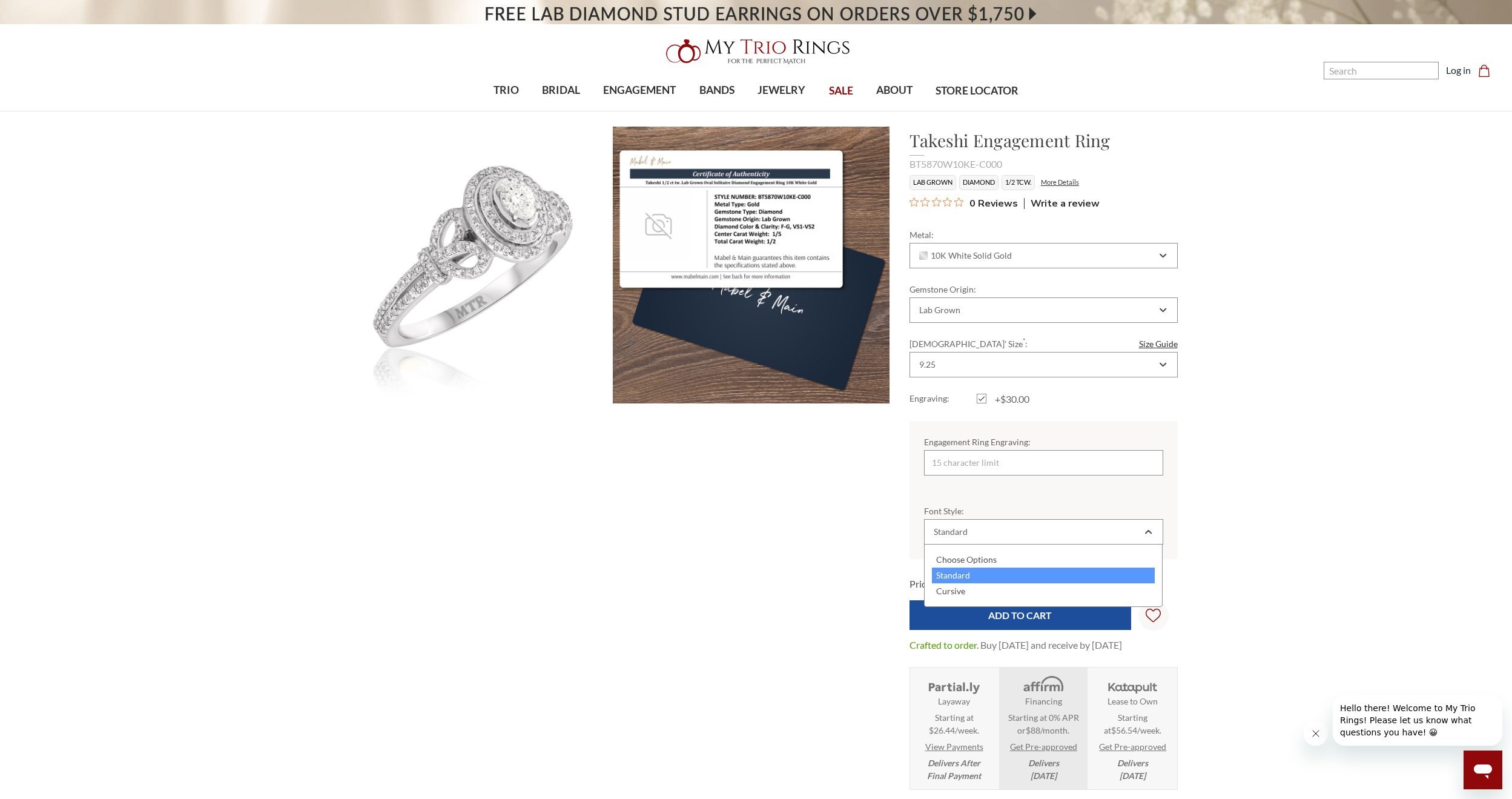
click at [982, 402] on input "+$30.00" at bounding box center [982, 401] width 1 height 1
checkbox input "false"
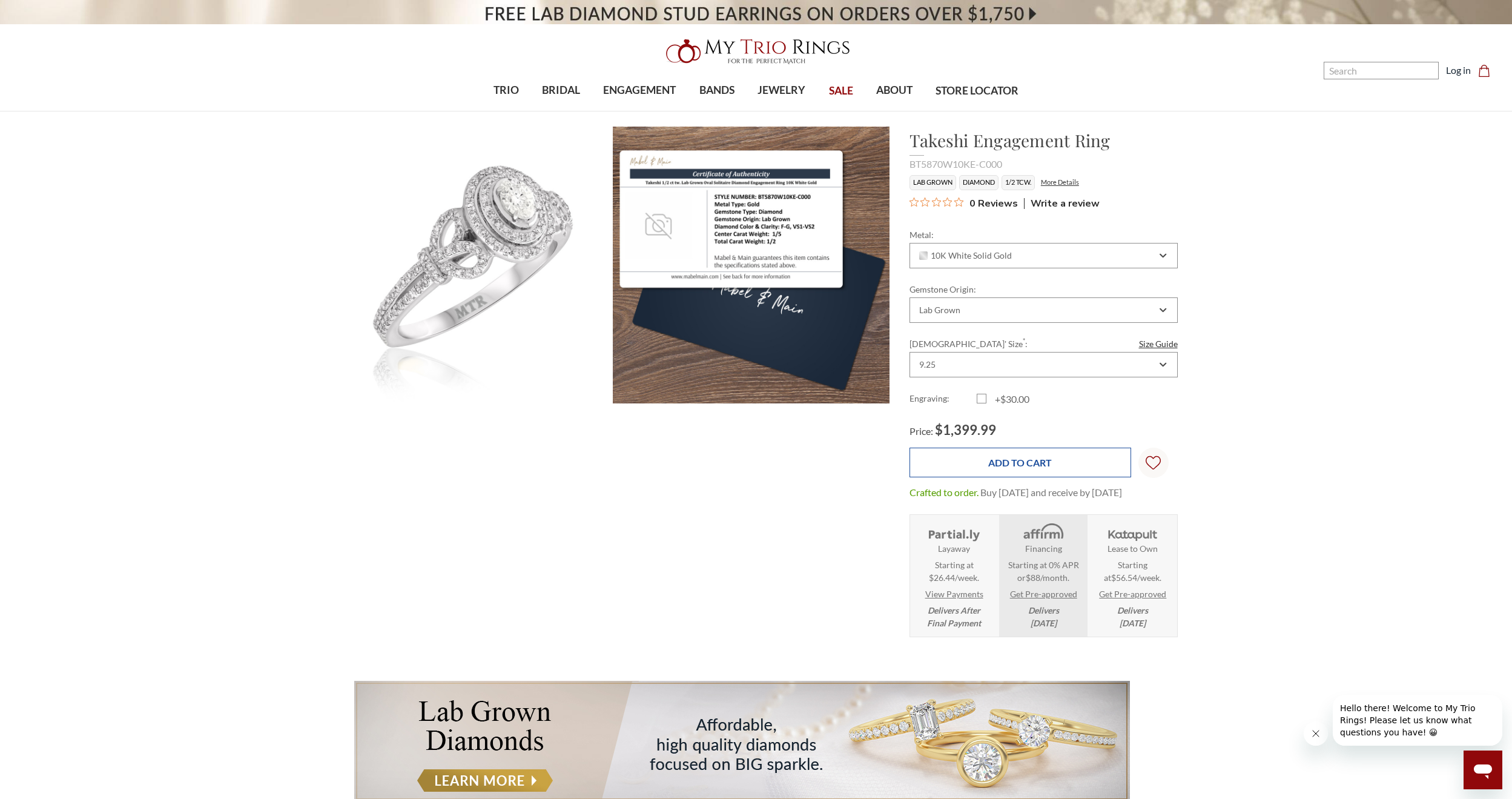
click at [1111, 468] on input "Add to Cart" at bounding box center [1020, 463] width 221 height 30
type input "Add to Cart"
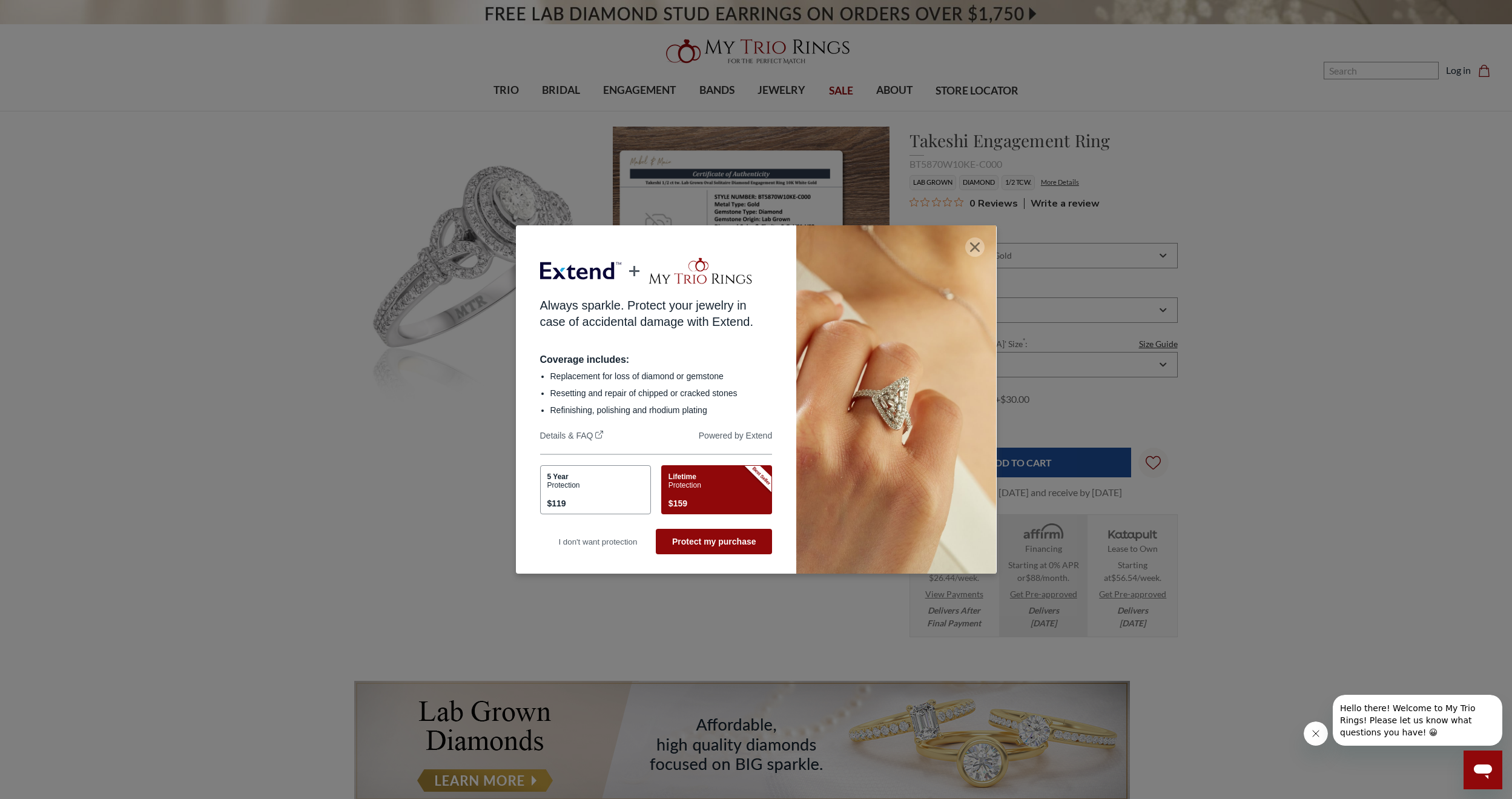
click at [978, 249] on icon "button" at bounding box center [975, 247] width 9 height 9
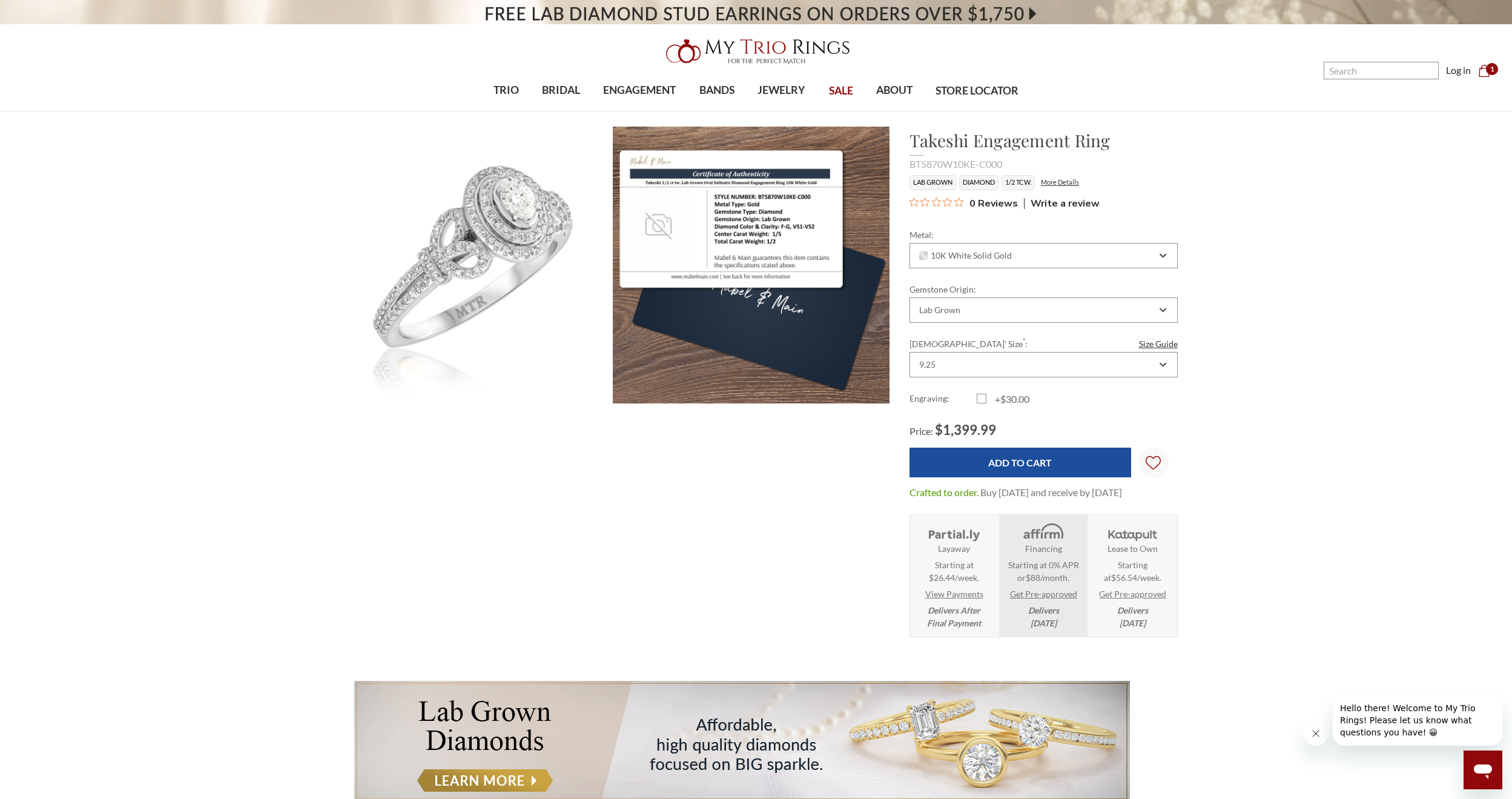
click at [964, 594] on link "View Payments" at bounding box center [954, 594] width 58 height 13
click at [1131, 530] on img at bounding box center [1133, 532] width 56 height 21
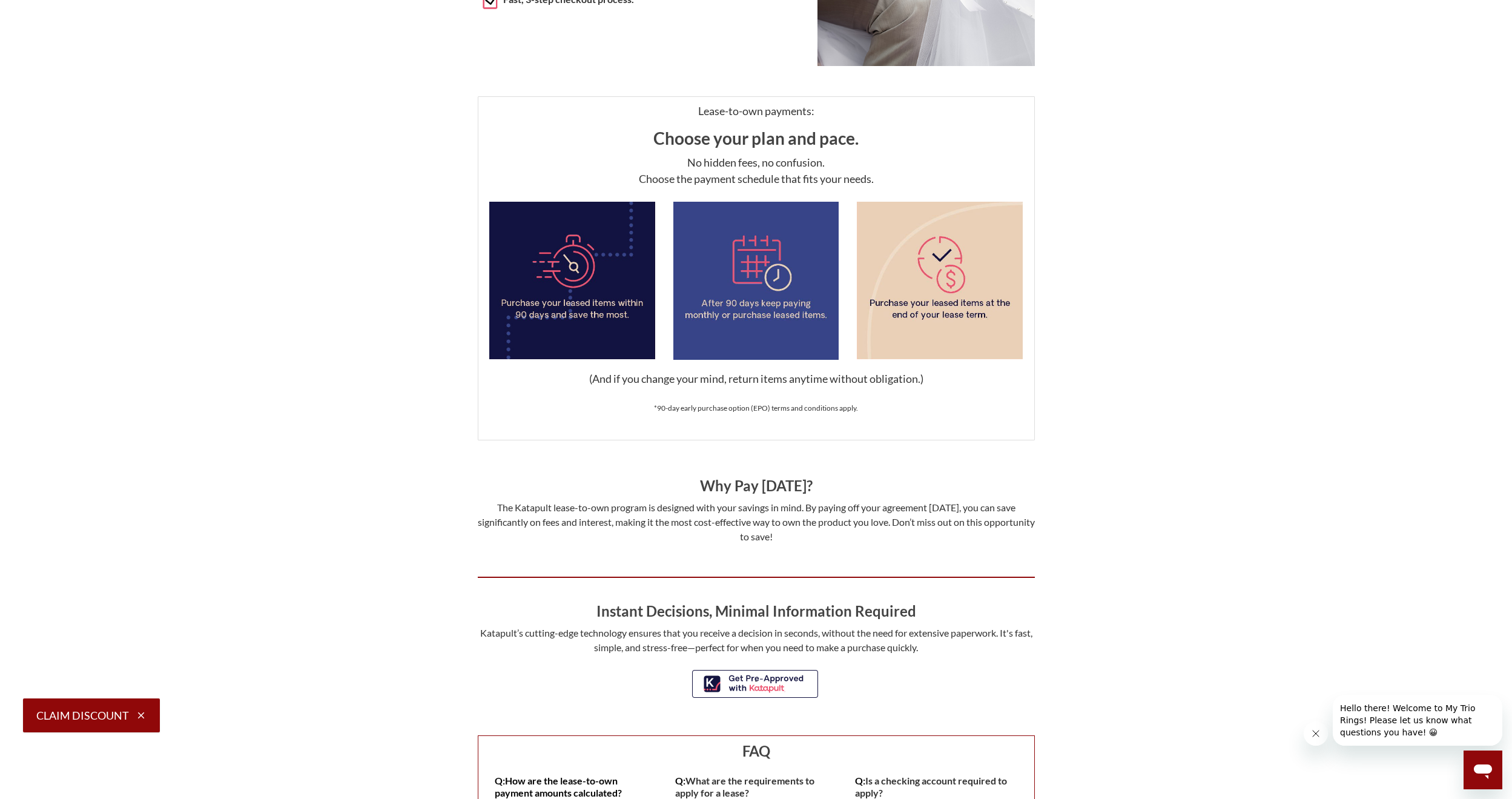
scroll to position [667, 0]
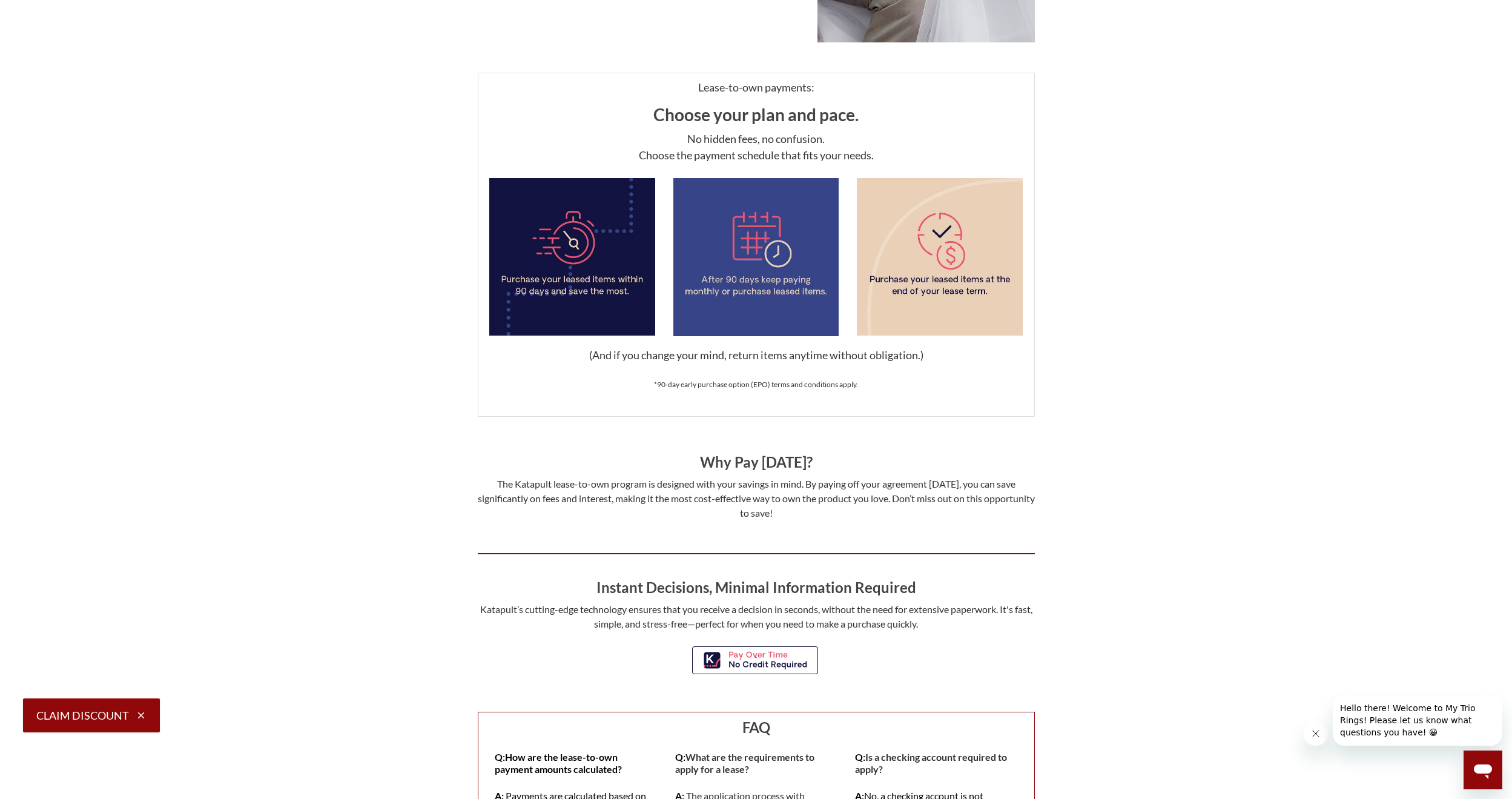
click at [757, 661] on link at bounding box center [756, 661] width 131 height 30
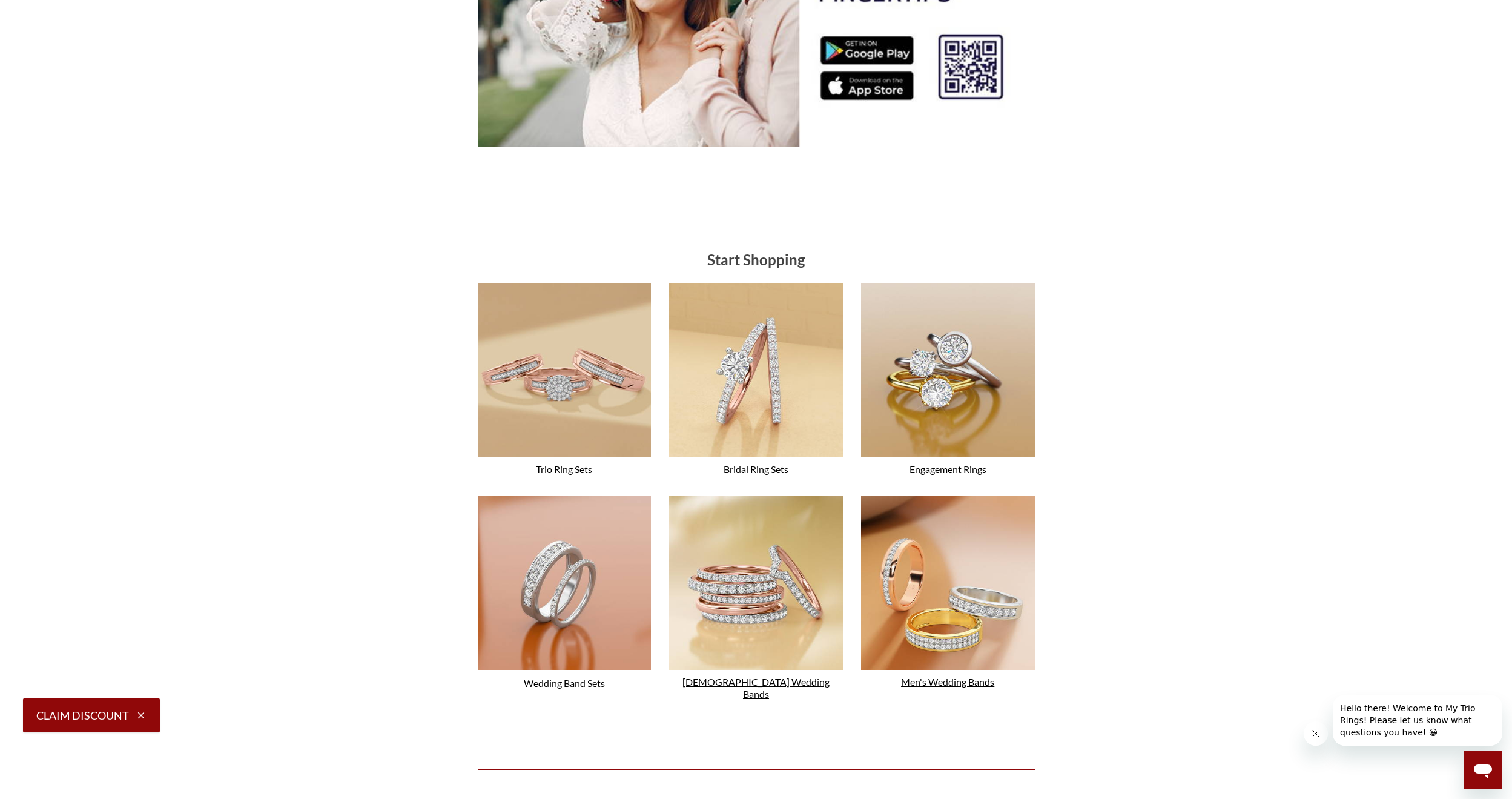
scroll to position [1885, 0]
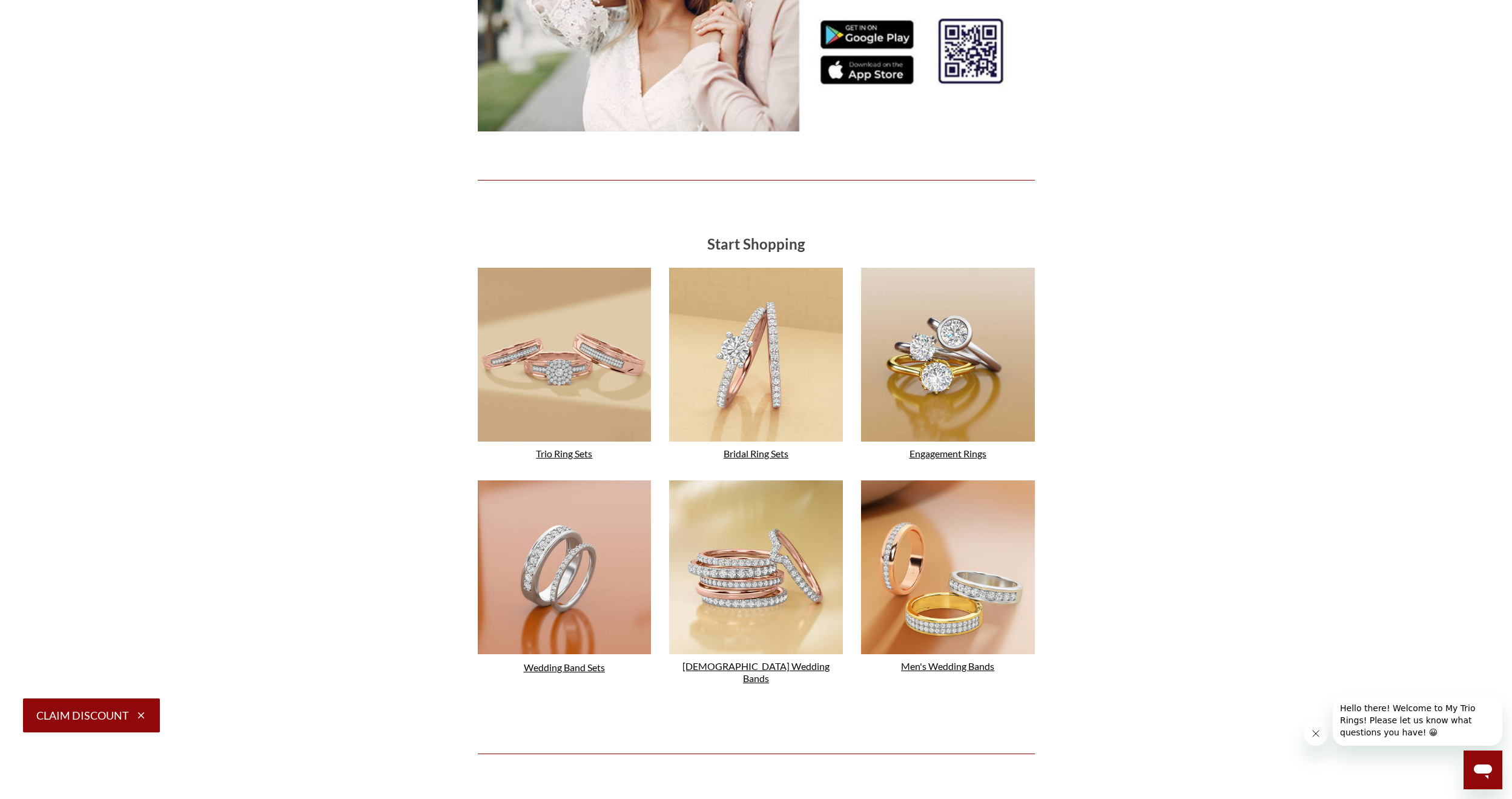
click at [918, 450] on link "Engagement Rings" at bounding box center [948, 453] width 77 height 11
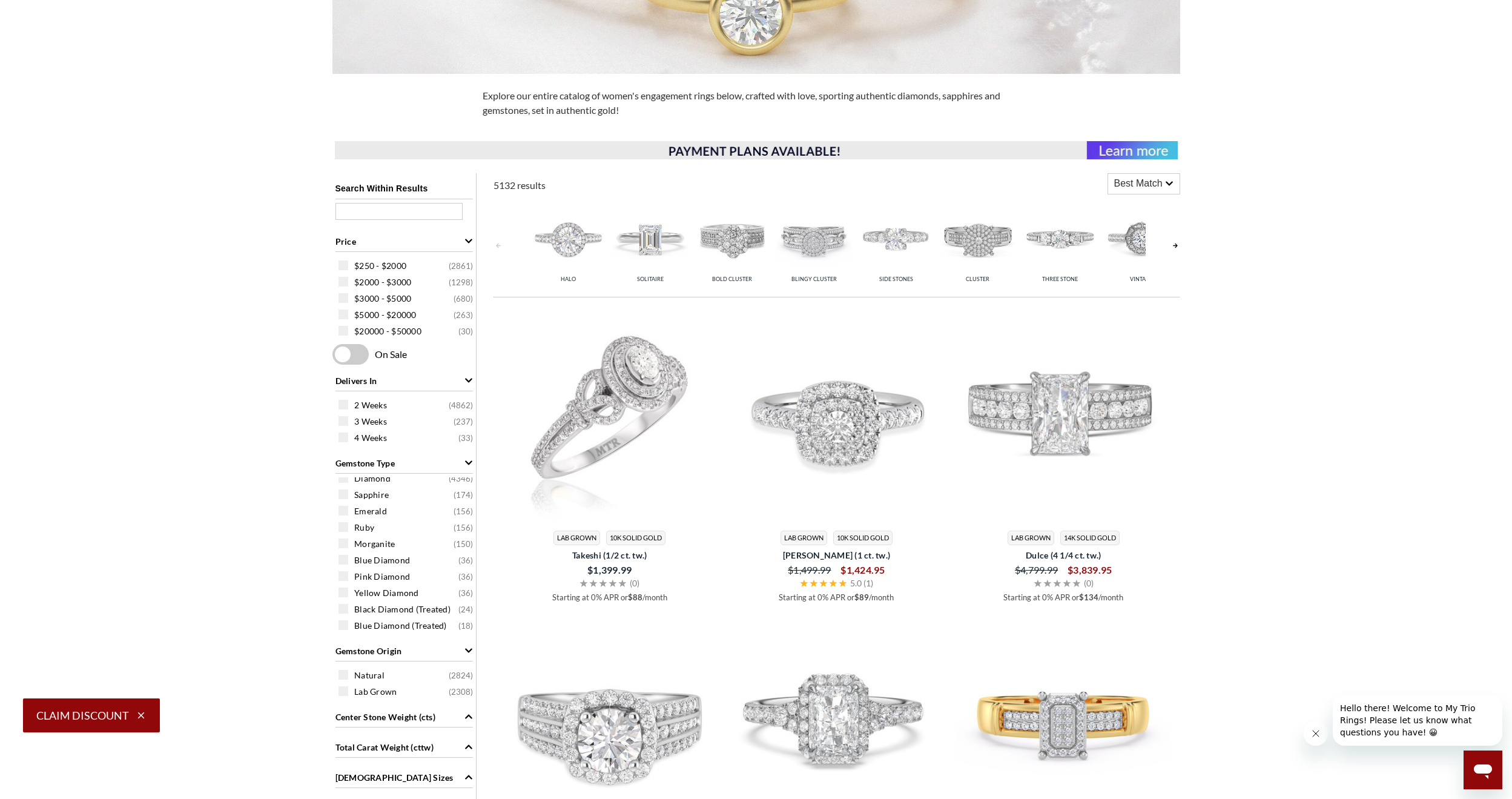
scroll to position [363, 0]
